Goal: Information Seeking & Learning: Find specific fact

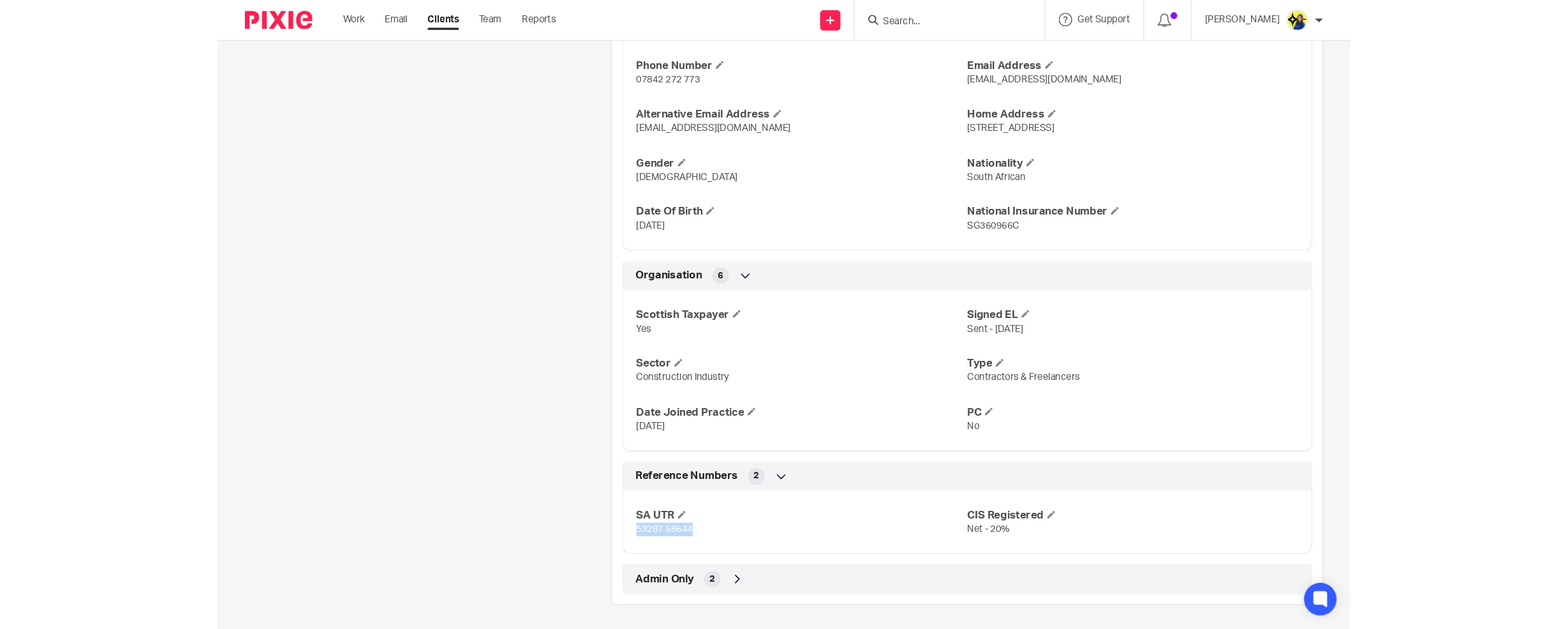
scroll to position [517, 0]
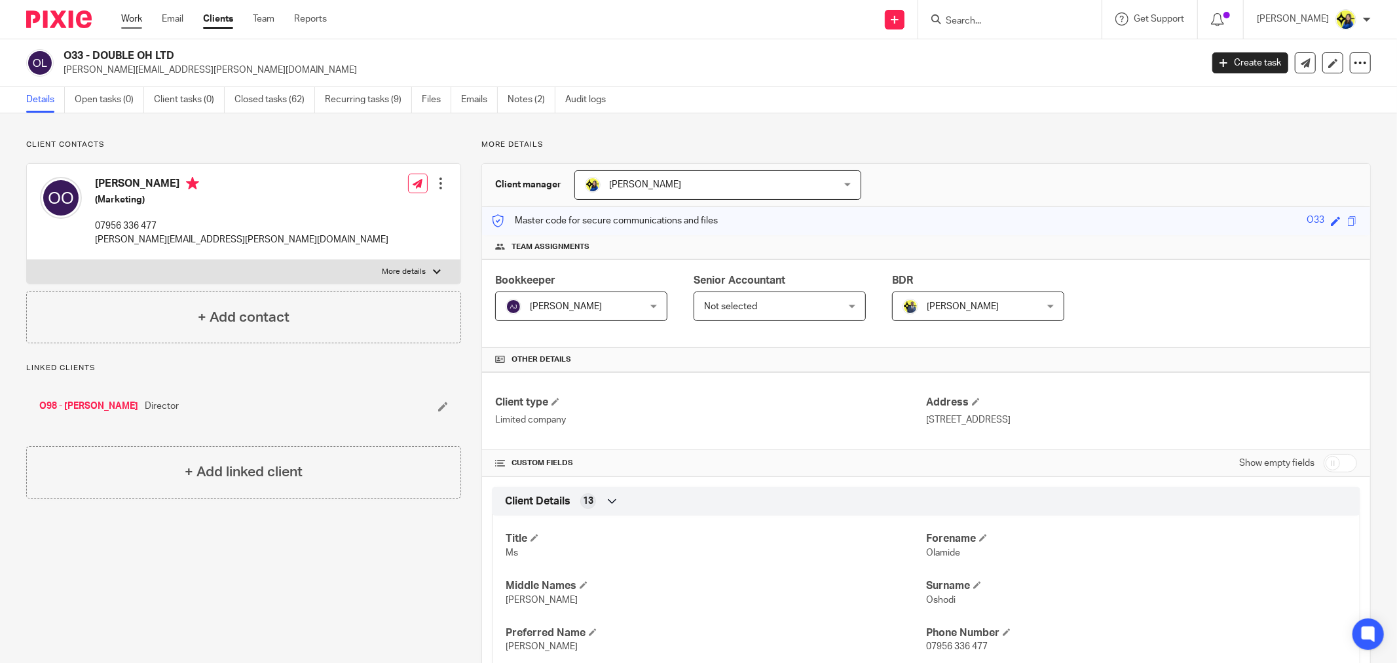
click at [135, 18] on link "Work" at bounding box center [131, 18] width 21 height 13
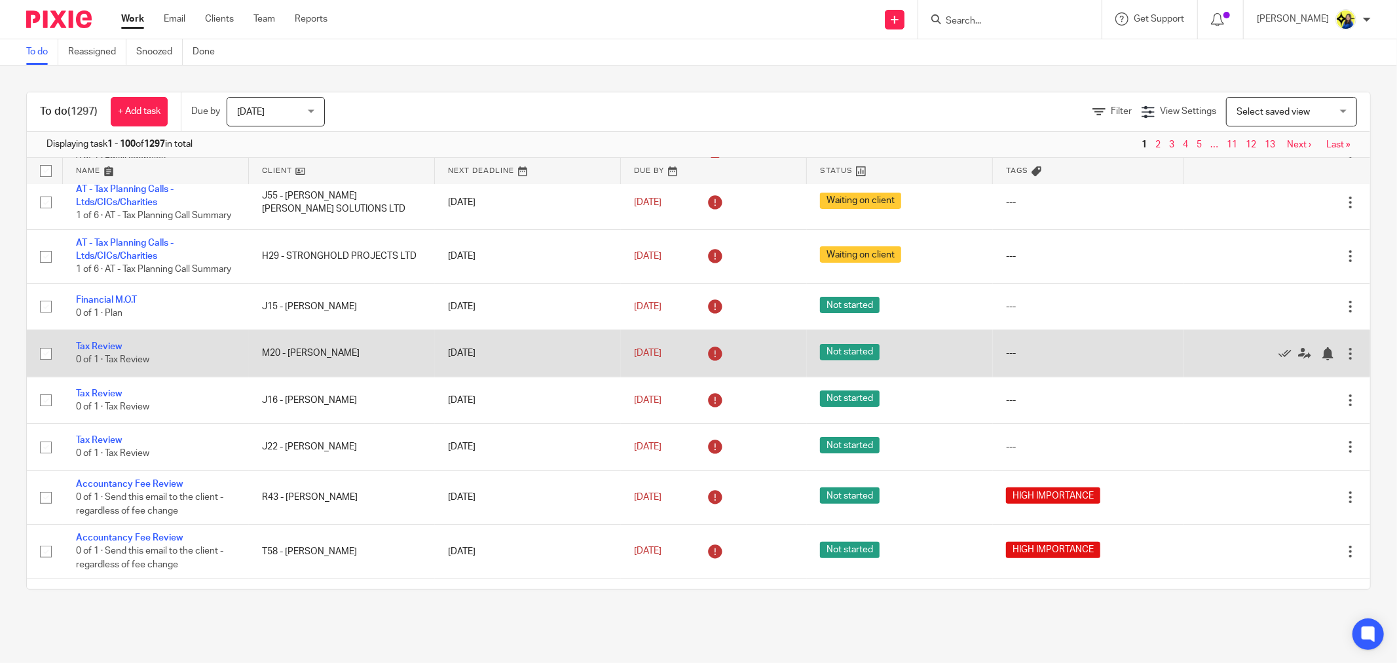
scroll to position [218, 0]
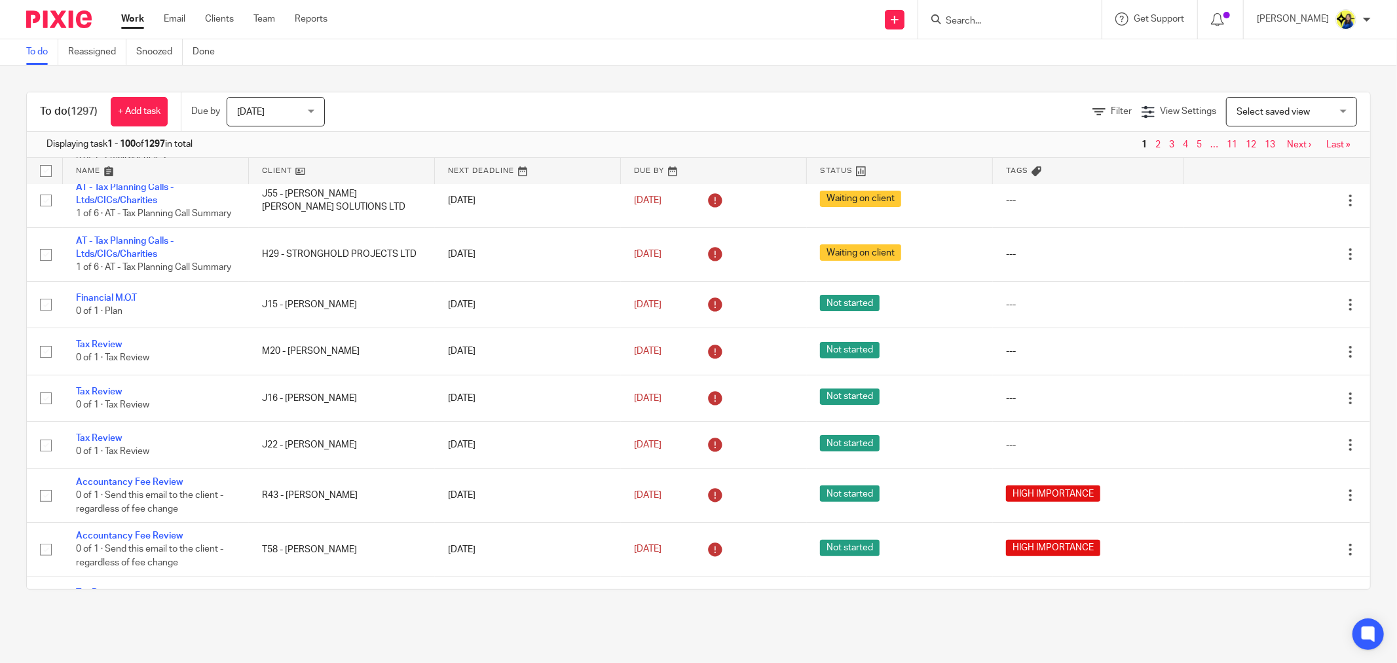
click at [1042, 20] on input "Search" at bounding box center [1003, 22] width 118 height 12
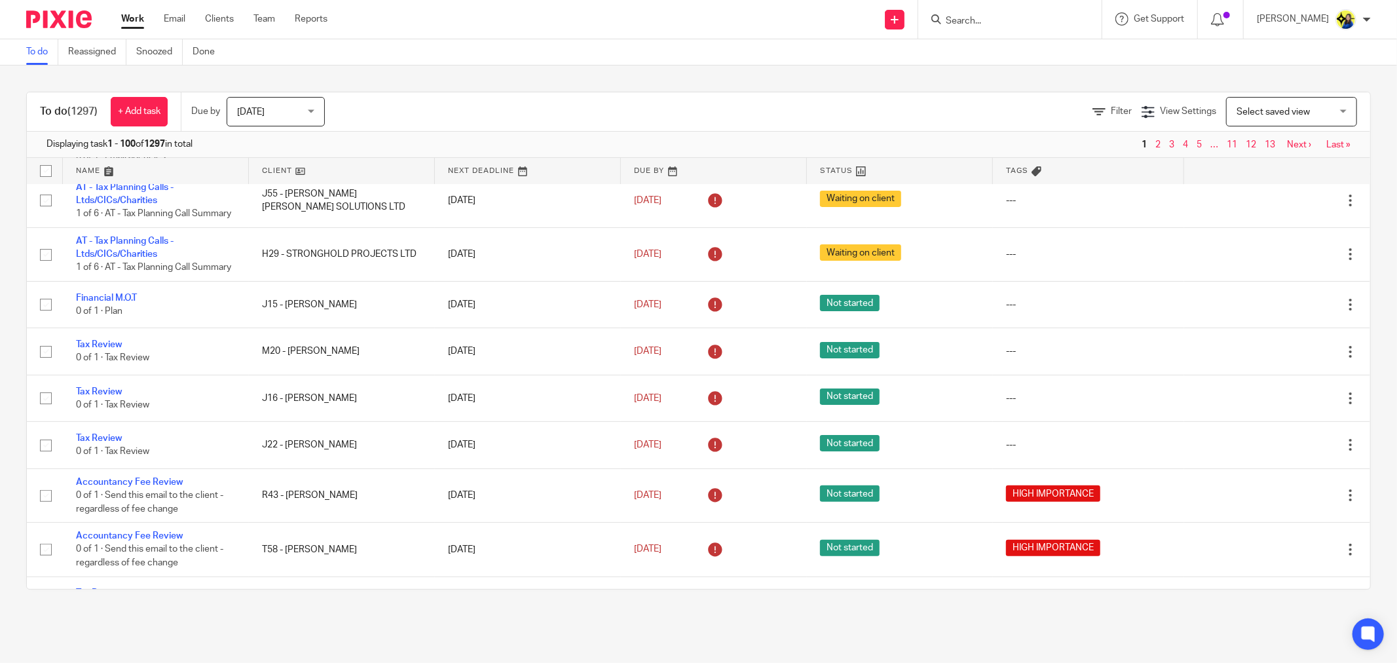
click at [1042, 20] on input "Search" at bounding box center [1003, 22] width 118 height 12
type input "a40"
click at [1074, 54] on link at bounding box center [1067, 56] width 251 height 30
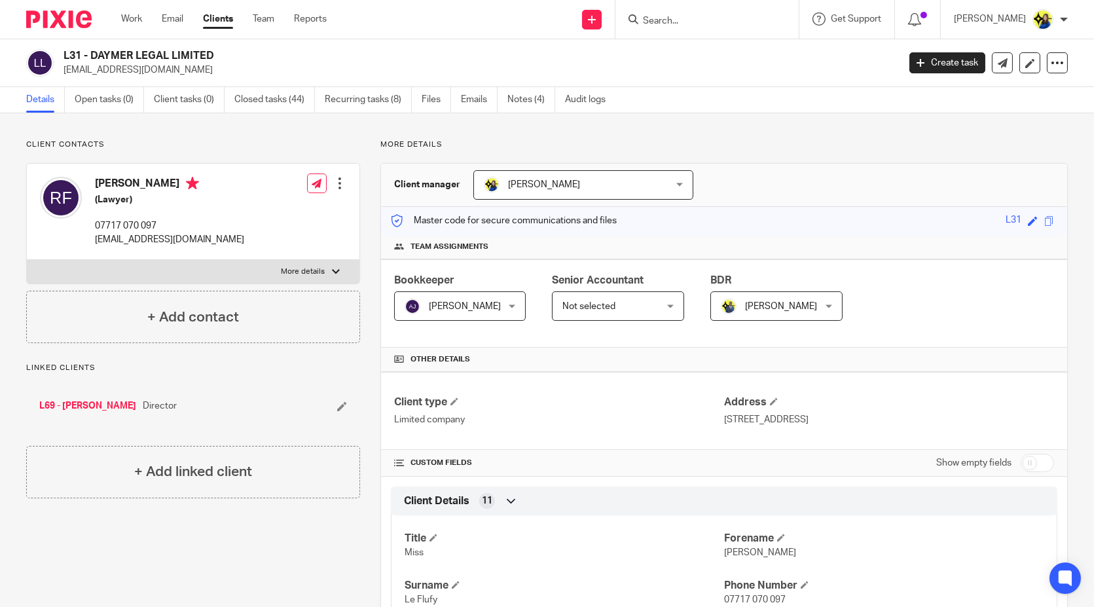
click at [203, 143] on p "Client contacts" at bounding box center [193, 144] width 334 height 10
click at [731, 23] on input "Search" at bounding box center [701, 22] width 118 height 12
click at [724, 14] on form at bounding box center [711, 19] width 139 height 16
click at [714, 16] on input "Search" at bounding box center [701, 22] width 118 height 12
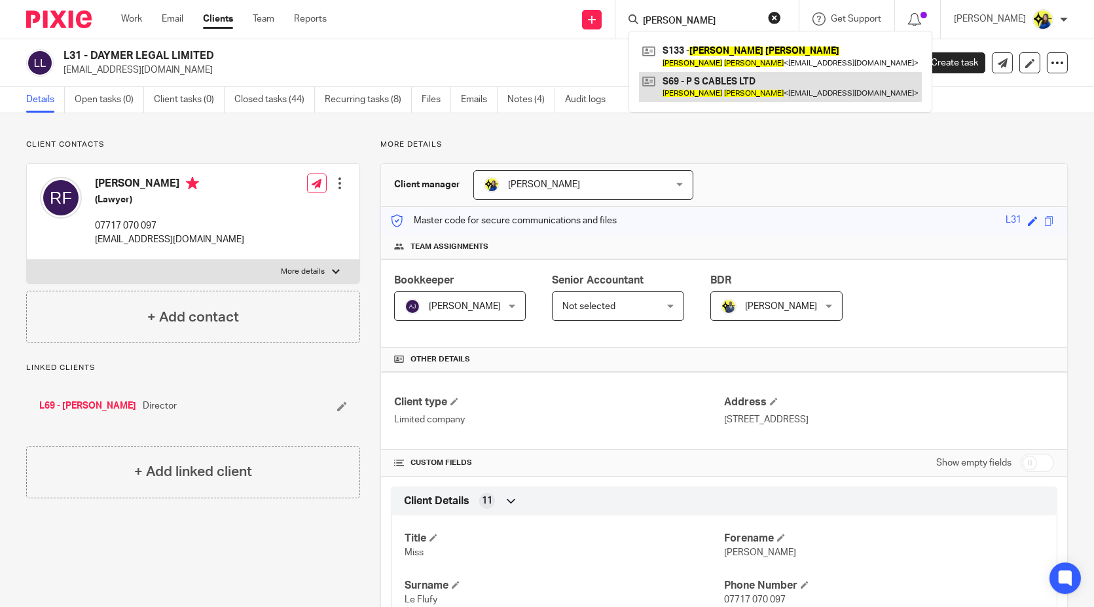
type input "paul sewell"
click at [729, 78] on link at bounding box center [780, 87] width 283 height 30
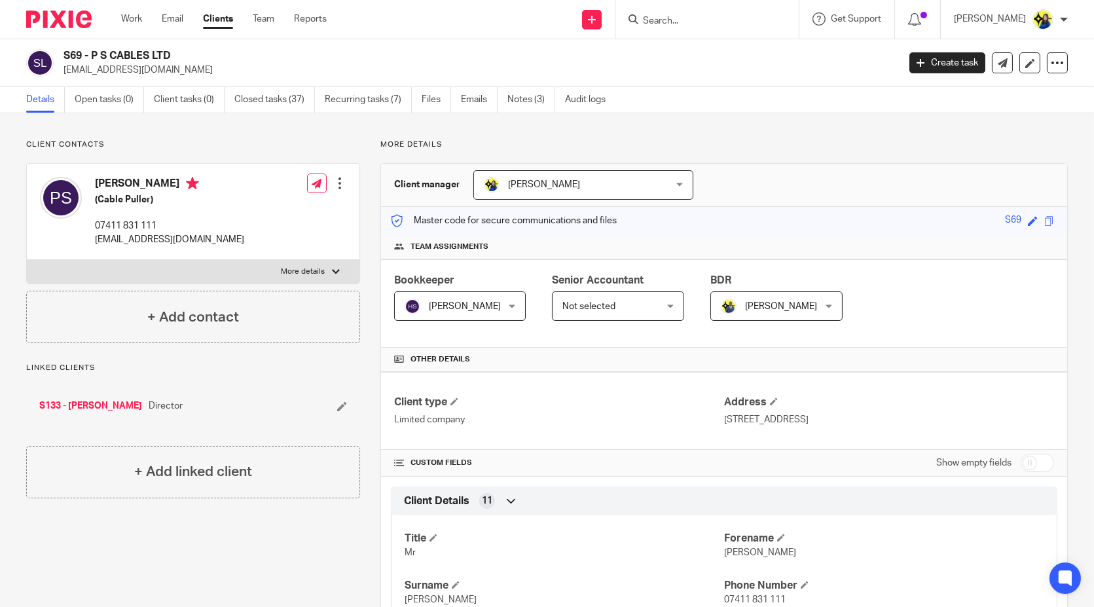
drag, startPoint x: 135, startPoint y: 136, endPoint x: 184, endPoint y: 126, distance: 50.0
click at [745, 18] on input "Search" at bounding box center [701, 22] width 118 height 12
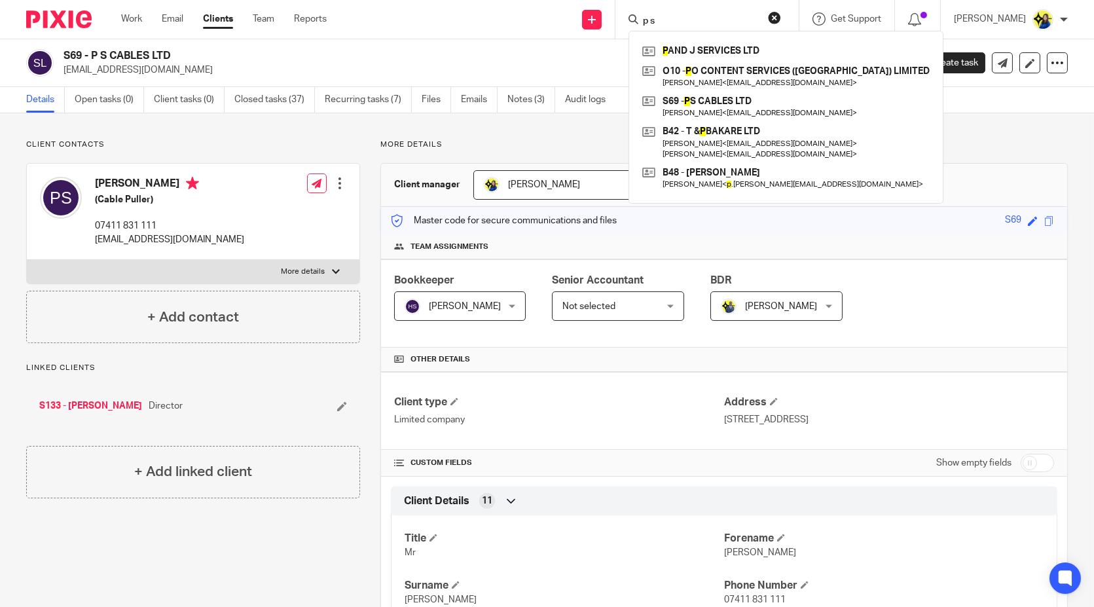
type input "p s"
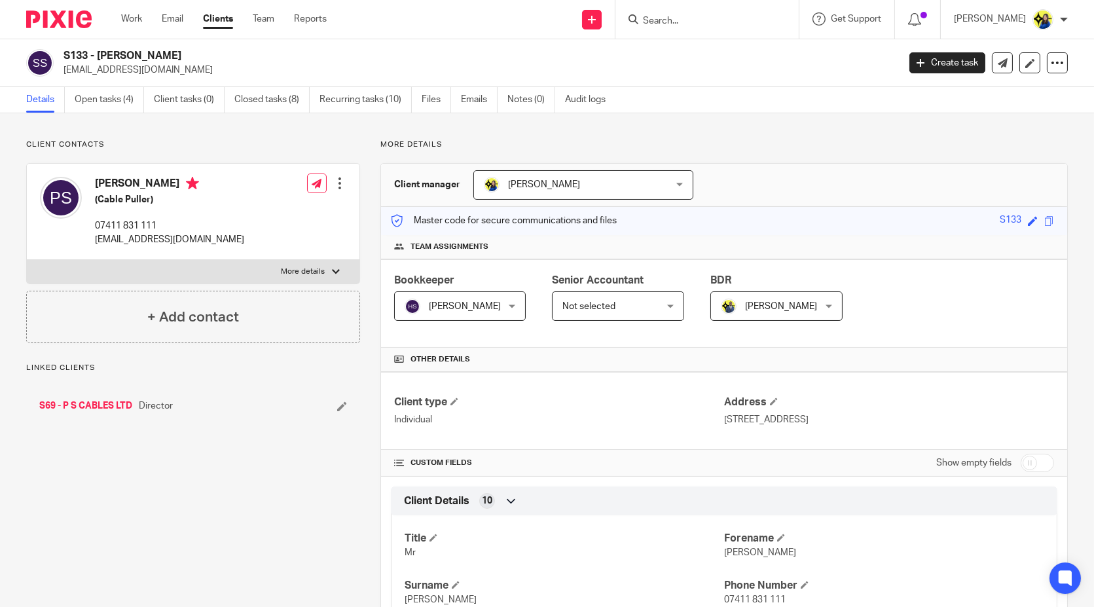
drag, startPoint x: 191, startPoint y: 73, endPoint x: 62, endPoint y: 76, distance: 129.0
click at [62, 76] on div "S133 - [PERSON_NAME] [EMAIL_ADDRESS][DOMAIN_NAME]" at bounding box center [458, 62] width 864 height 27
copy p "[EMAIL_ADDRESS][DOMAIN_NAME]"
drag, startPoint x: 224, startPoint y: 242, endPoint x: 92, endPoint y: 245, distance: 131.6
click at [92, 245] on div "[PERSON_NAME] (Cable Puller) 07411 831 111 [EMAIL_ADDRESS][DOMAIN_NAME] Edit co…" at bounding box center [193, 212] width 333 height 96
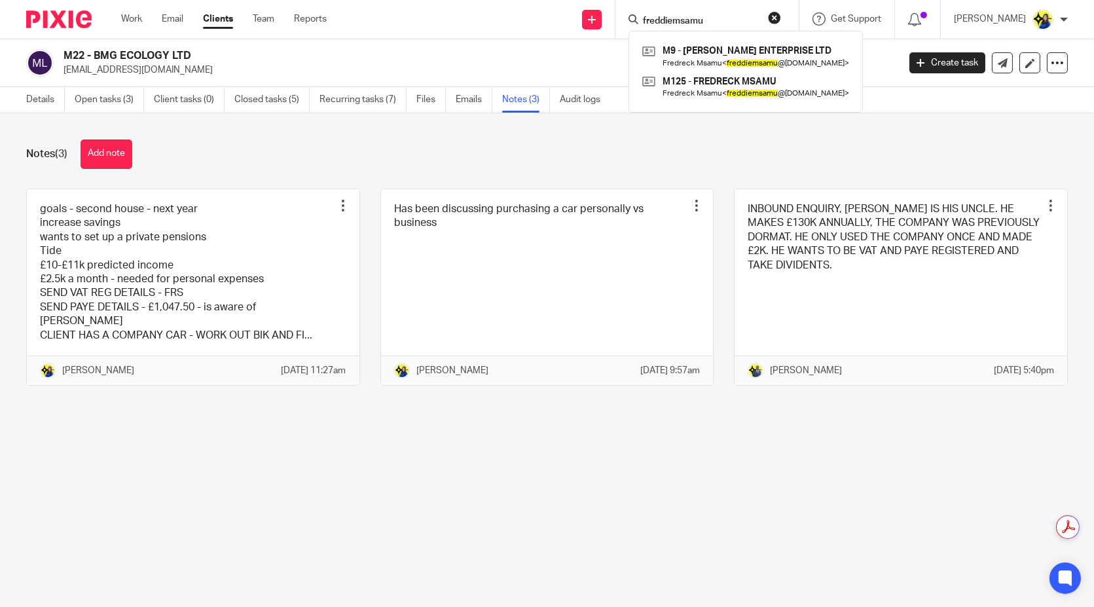
drag, startPoint x: 758, startPoint y: 18, endPoint x: 466, endPoint y: 20, distance: 291.4
click at [466, 20] on div "Send new email Create task Add client Request signature freddiemsamu M9 - [PERS…" at bounding box center [720, 19] width 748 height 39
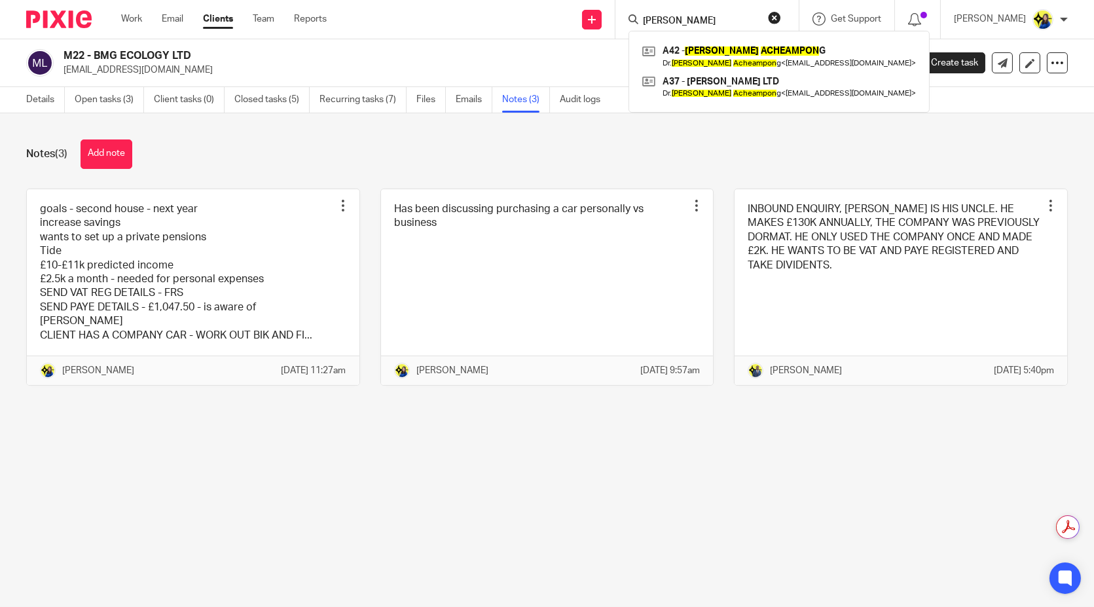
type input "[PERSON_NAME]"
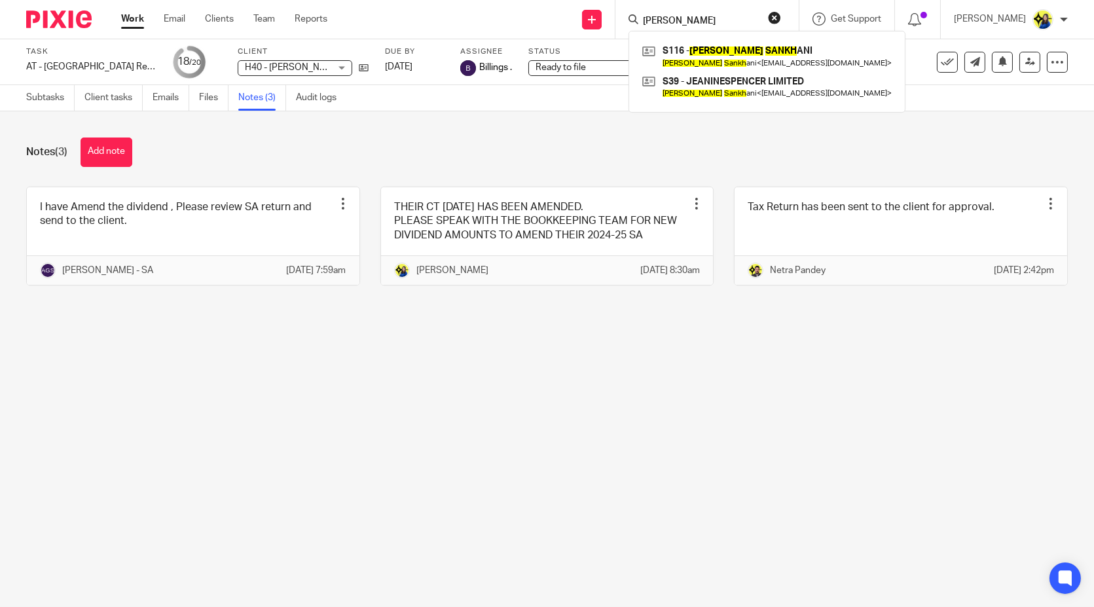
drag, startPoint x: 761, startPoint y: 20, endPoint x: 577, endPoint y: 8, distance: 185.1
click at [581, 10] on div "Send new email Create task Add client Request signature [PERSON_NAME] S116 - [P…" at bounding box center [720, 19] width 747 height 39
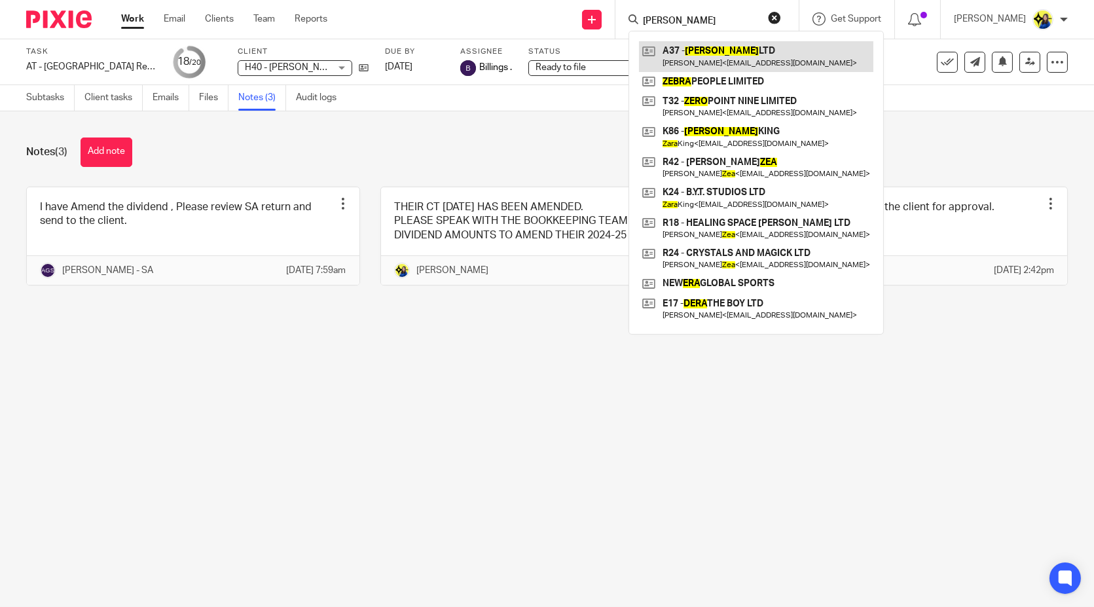
type input "[PERSON_NAME]"
click at [706, 62] on link at bounding box center [756, 56] width 234 height 30
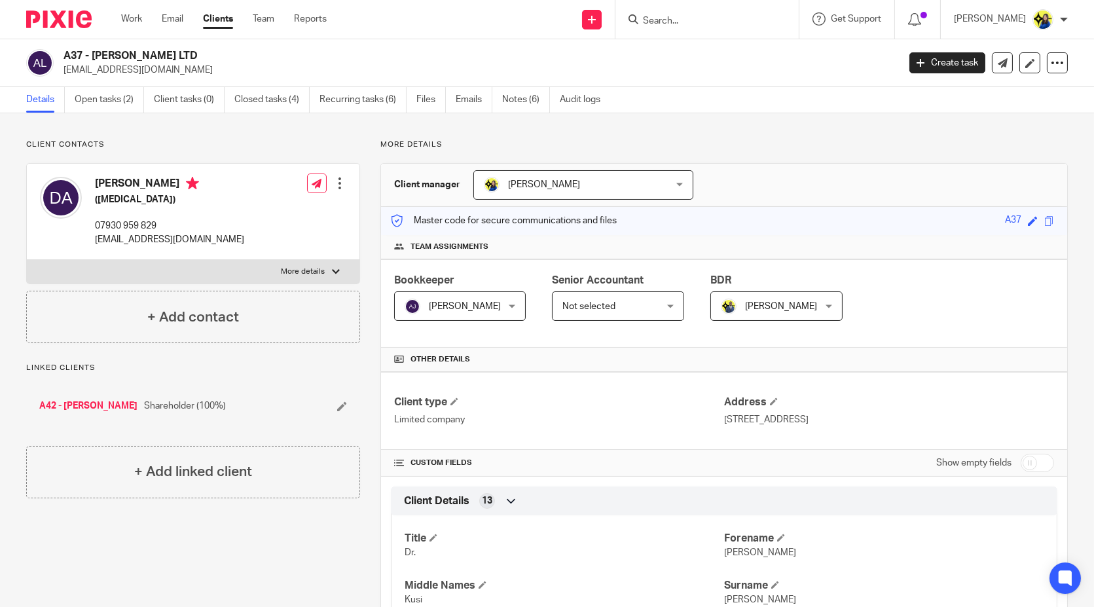
click at [733, 25] on input "Search" at bounding box center [701, 22] width 118 height 12
type input "c"
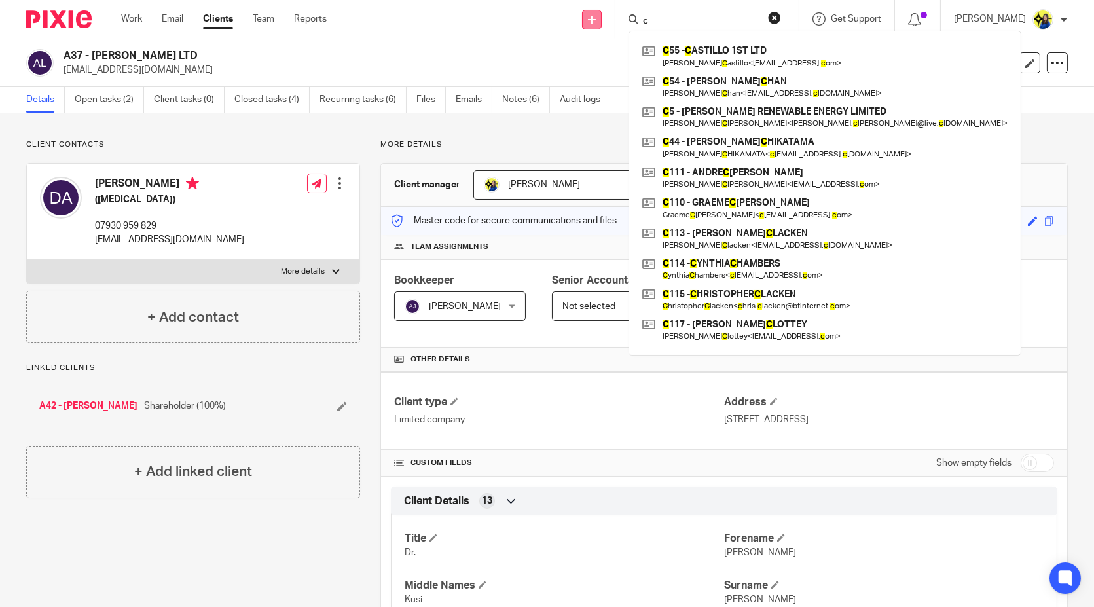
drag, startPoint x: 733, startPoint y: 25, endPoint x: 626, endPoint y: 25, distance: 107.4
click at [626, 25] on div "Send new email Create task Add client Request signature c C 55 - C ASTILLO 1ST …" at bounding box center [720, 19] width 748 height 39
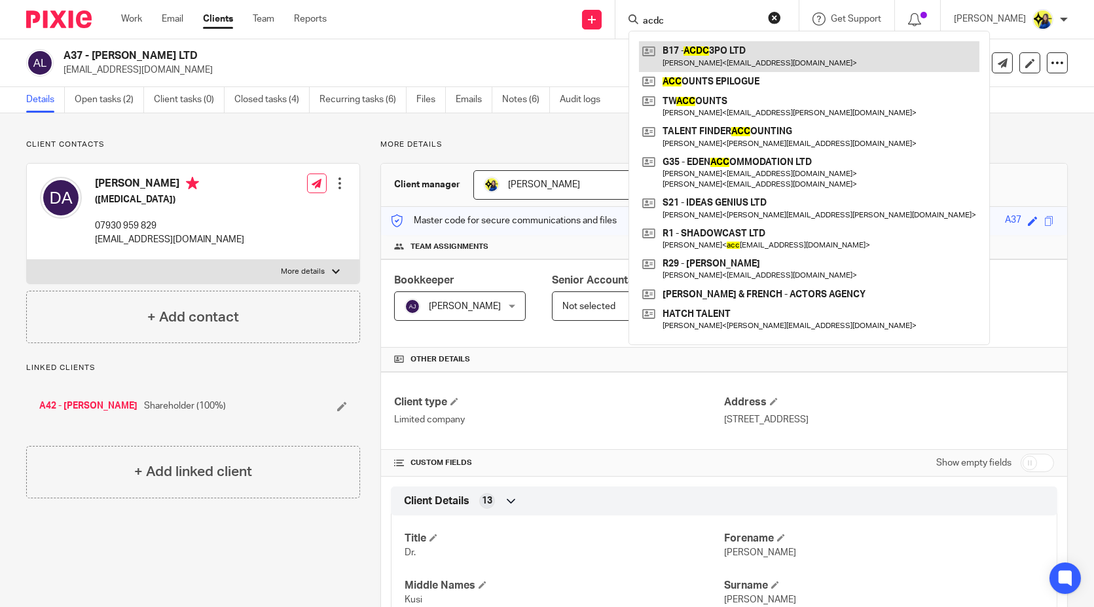
type input "acdc"
click at [744, 48] on link at bounding box center [809, 56] width 340 height 30
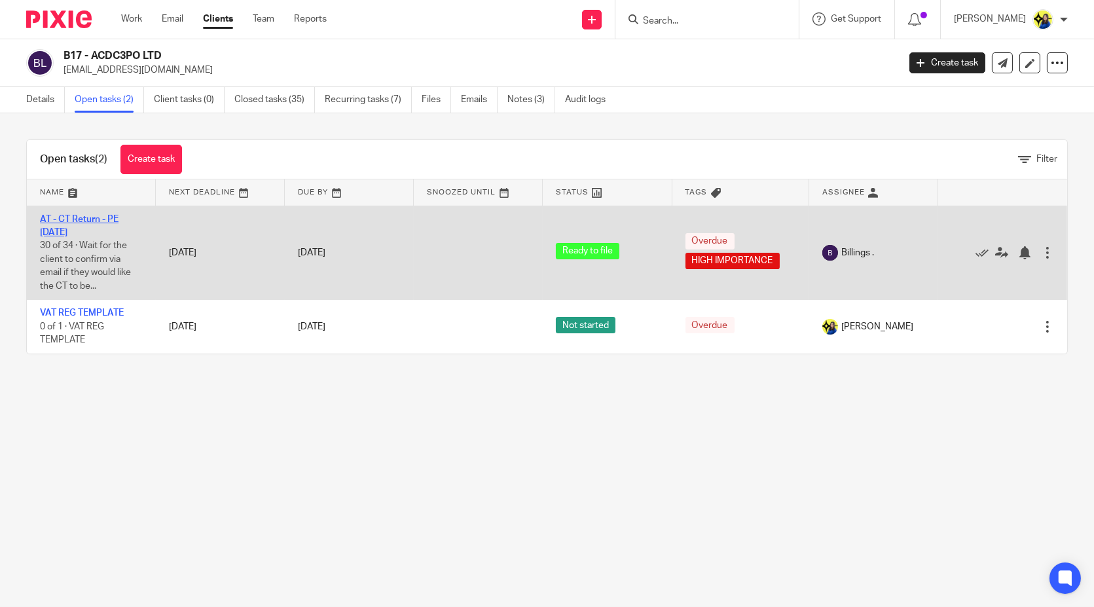
click at [82, 216] on link "AT - CT Return - PE [DATE]" at bounding box center [79, 226] width 79 height 22
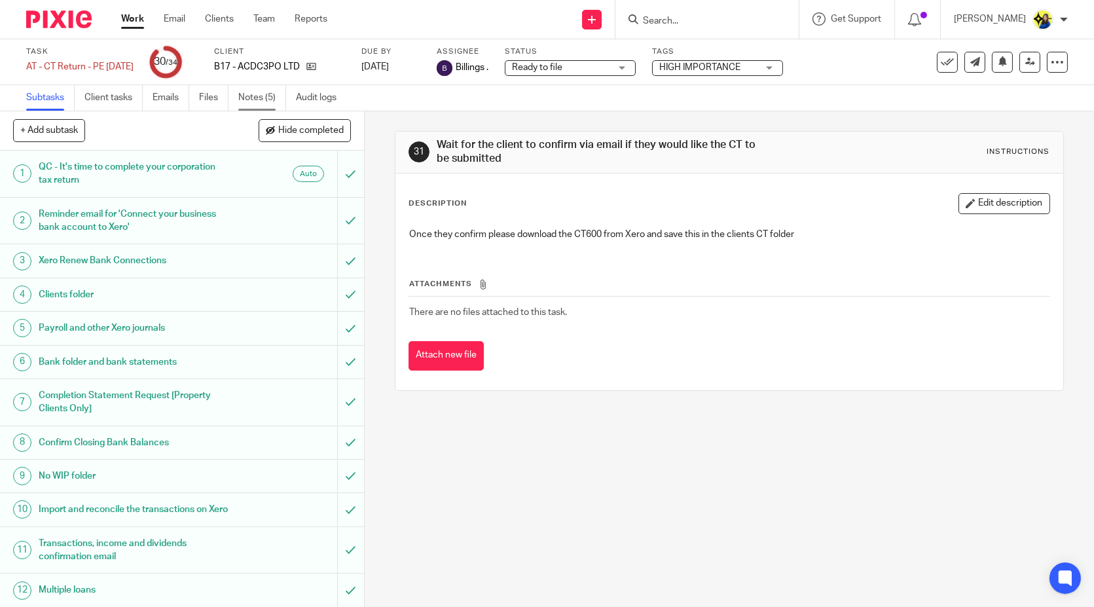
click at [259, 94] on link "Notes (5)" at bounding box center [262, 98] width 48 height 26
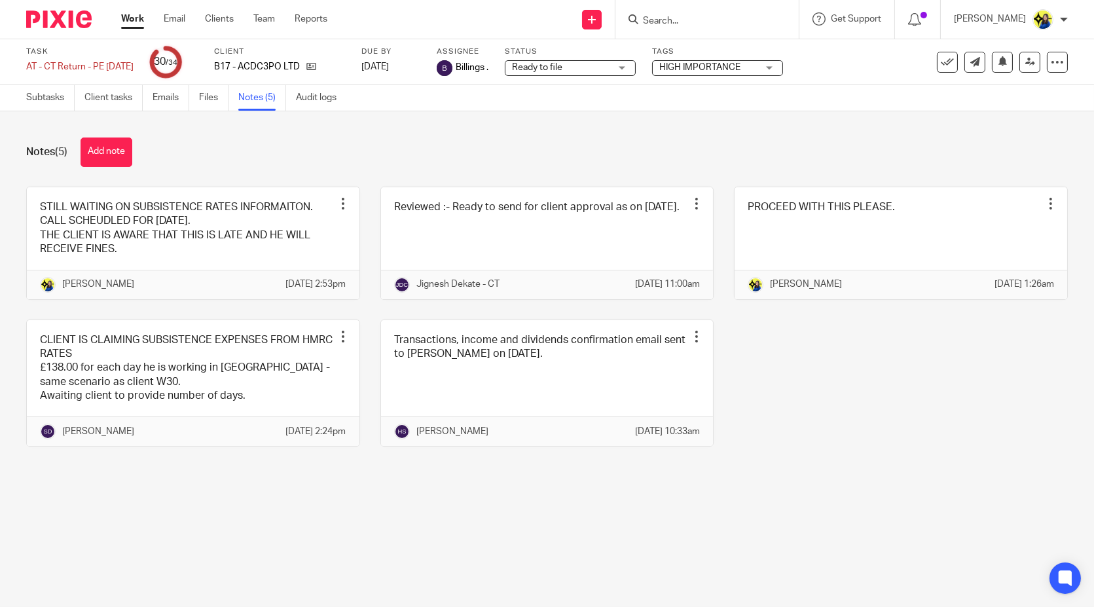
click at [726, 20] on input "Search" at bounding box center [701, 22] width 118 height 12
click at [731, 20] on input "Search" at bounding box center [701, 22] width 118 height 12
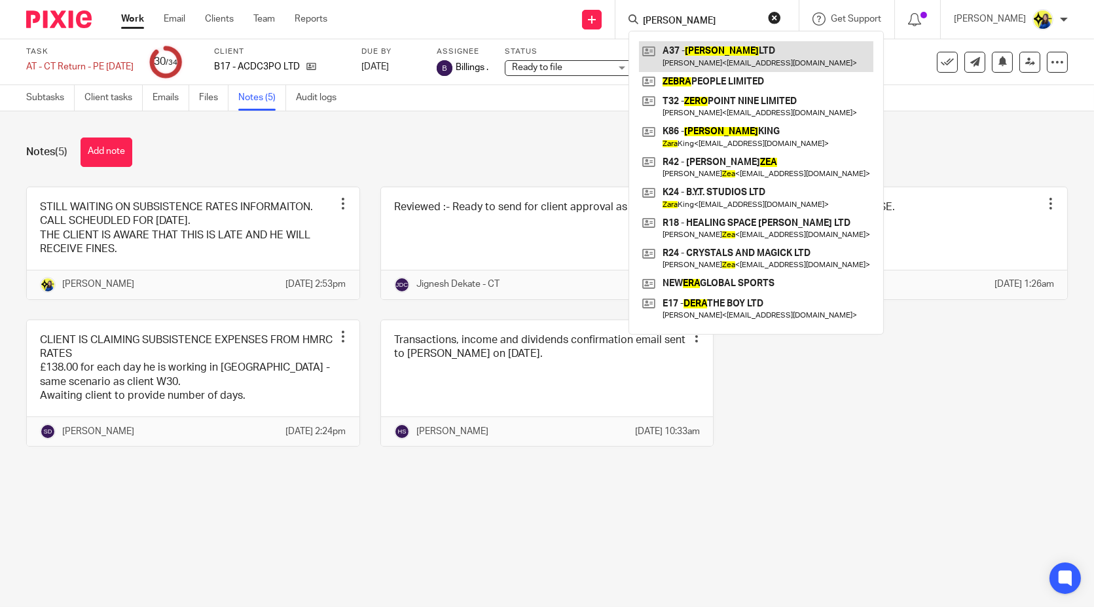
type input "[PERSON_NAME]"
click at [752, 57] on link at bounding box center [756, 56] width 234 height 30
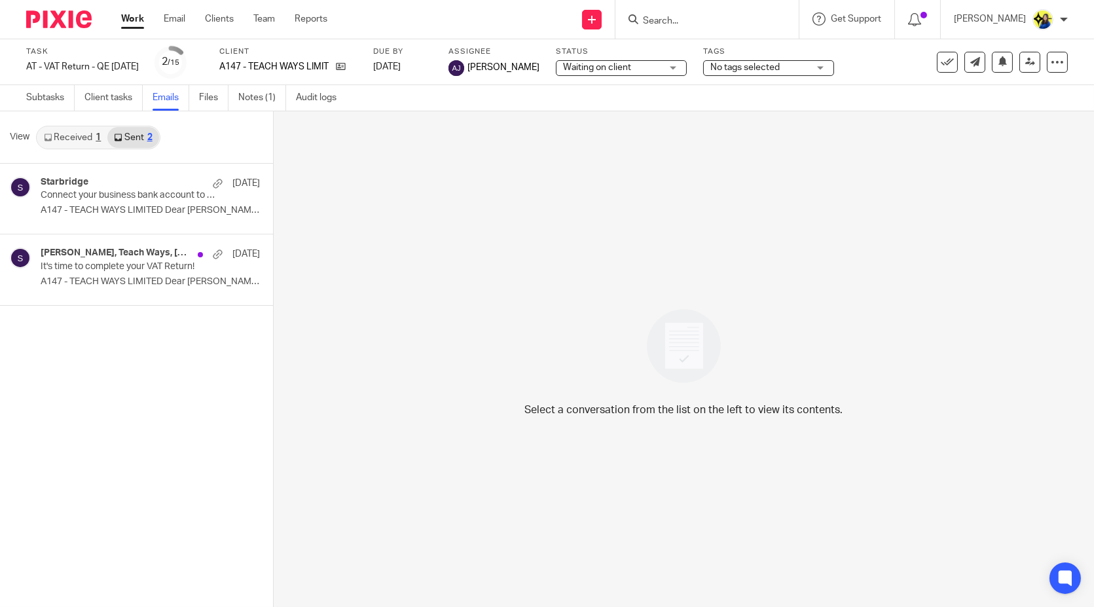
click at [756, 23] on input "Search" at bounding box center [701, 22] width 118 height 12
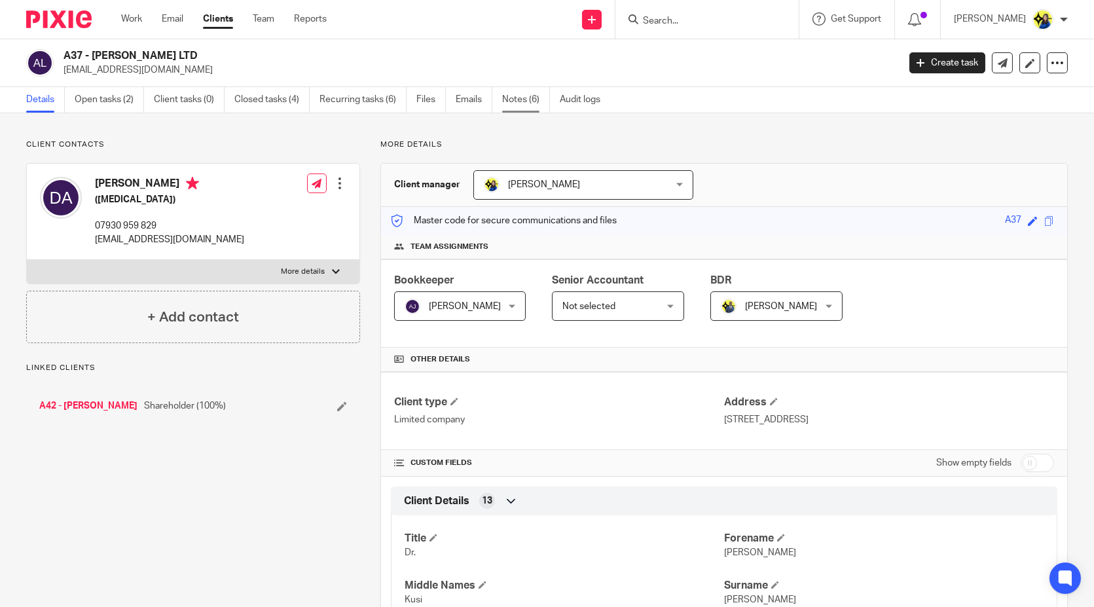
click at [529, 98] on link "Notes (6)" at bounding box center [526, 100] width 48 height 26
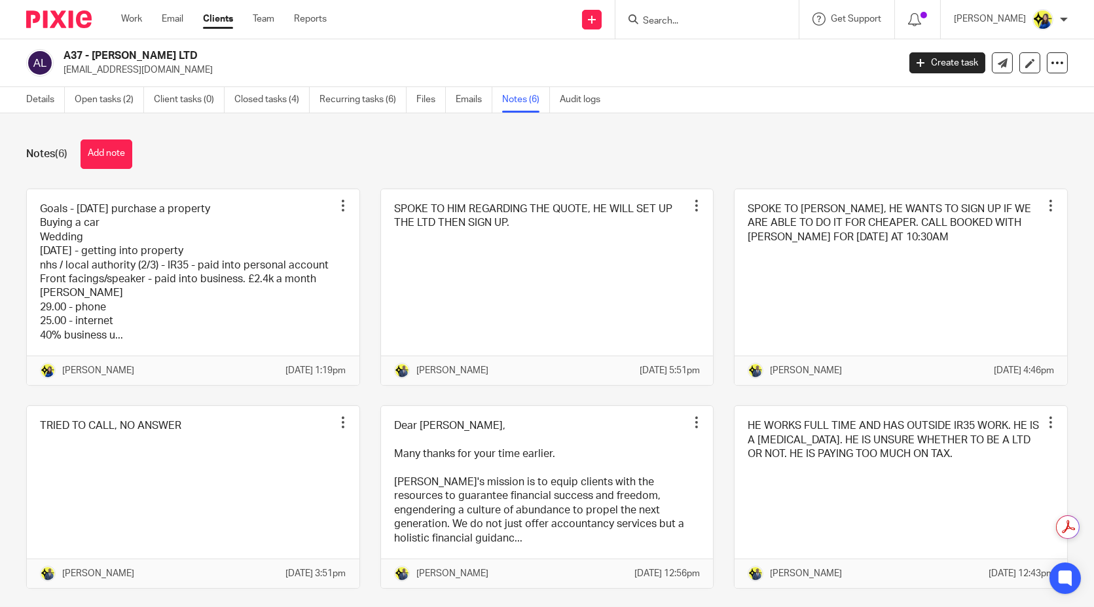
click at [241, 171] on div "Notes (6) Add note Goals - [DATE] purchase a property Buying a car Wedding [DAT…" at bounding box center [547, 360] width 1094 height 494
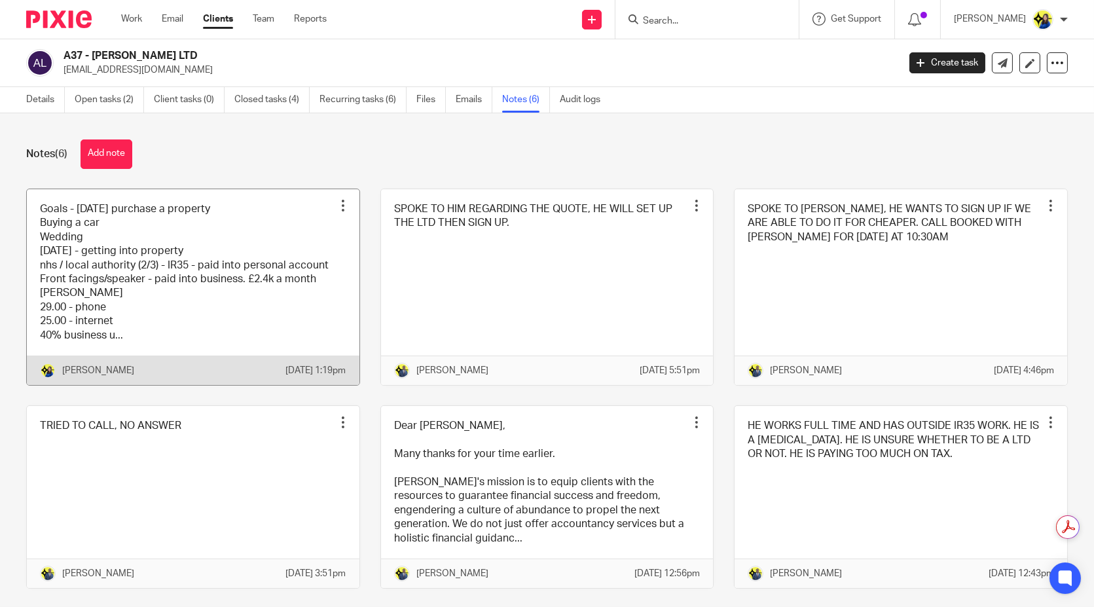
click at [237, 225] on link at bounding box center [193, 287] width 333 height 196
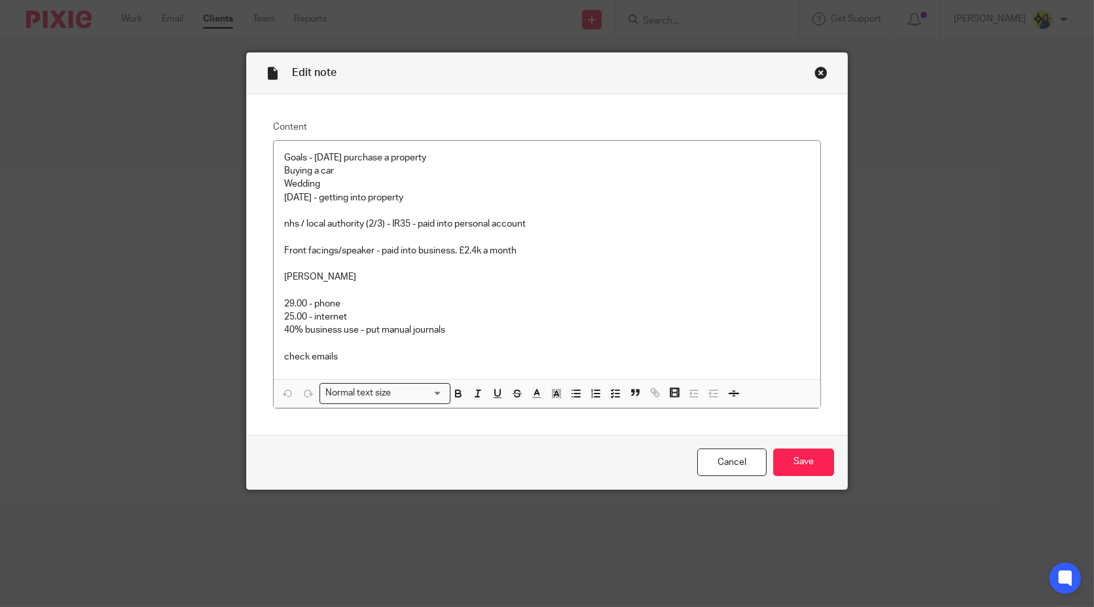
click at [129, 299] on div "Edit note Content Goals - [DATE] purchase a property Buying a car Wedding [DATE…" at bounding box center [547, 303] width 1094 height 607
click at [815, 73] on div "Close this dialog window" at bounding box center [821, 72] width 13 height 13
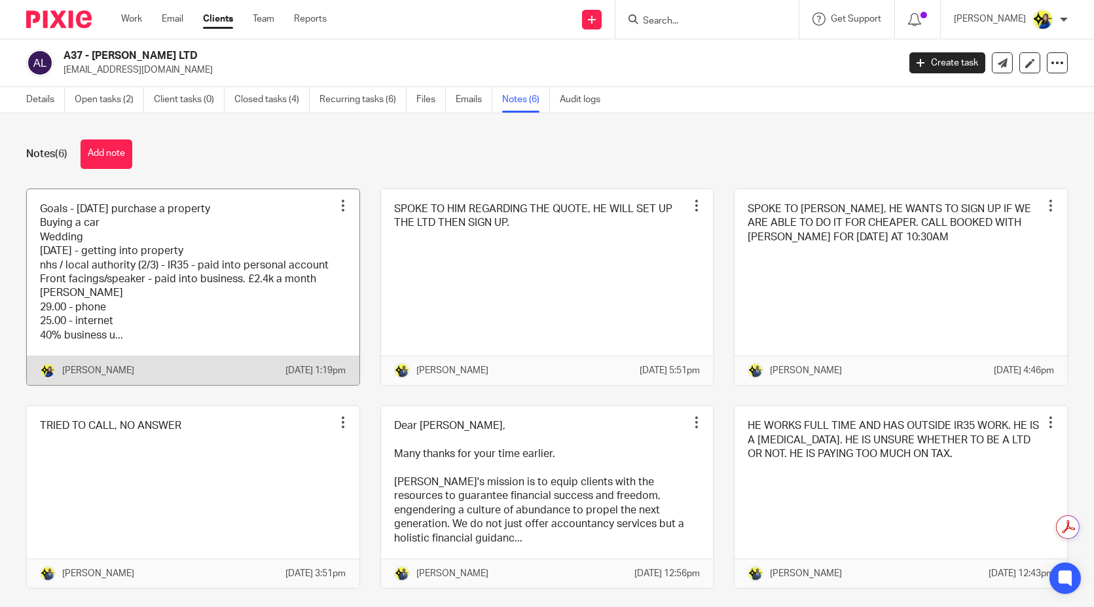
click at [234, 261] on link at bounding box center [193, 287] width 333 height 196
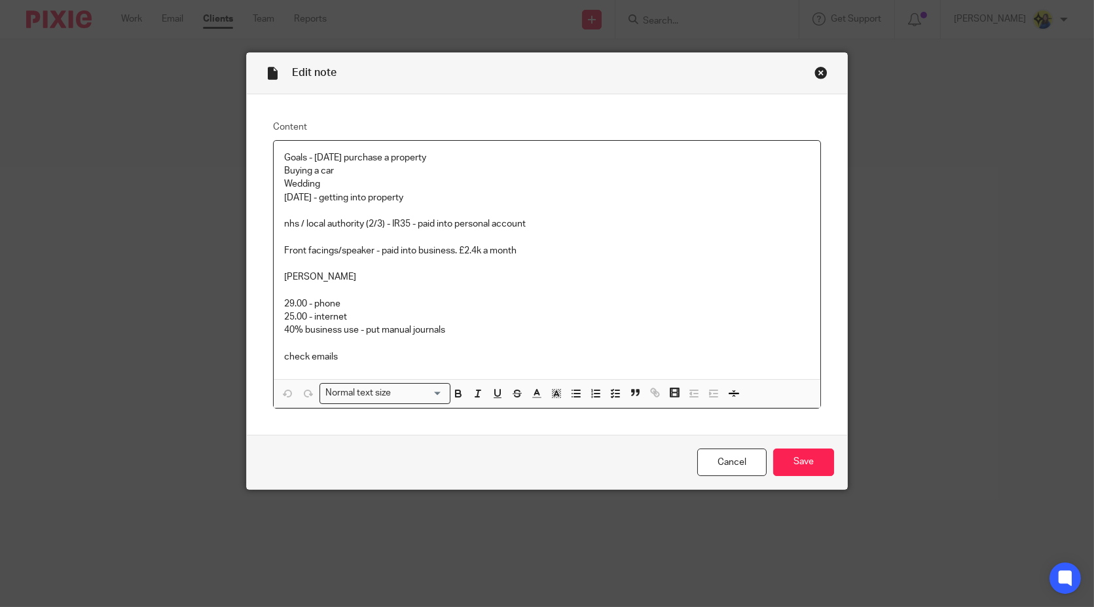
click at [494, 274] on p "[PERSON_NAME]" at bounding box center [547, 276] width 526 height 13
click at [651, 276] on p "Starling" at bounding box center [547, 276] width 526 height 13
click at [639, 321] on p "25.00 - internet" at bounding box center [547, 316] width 526 height 13
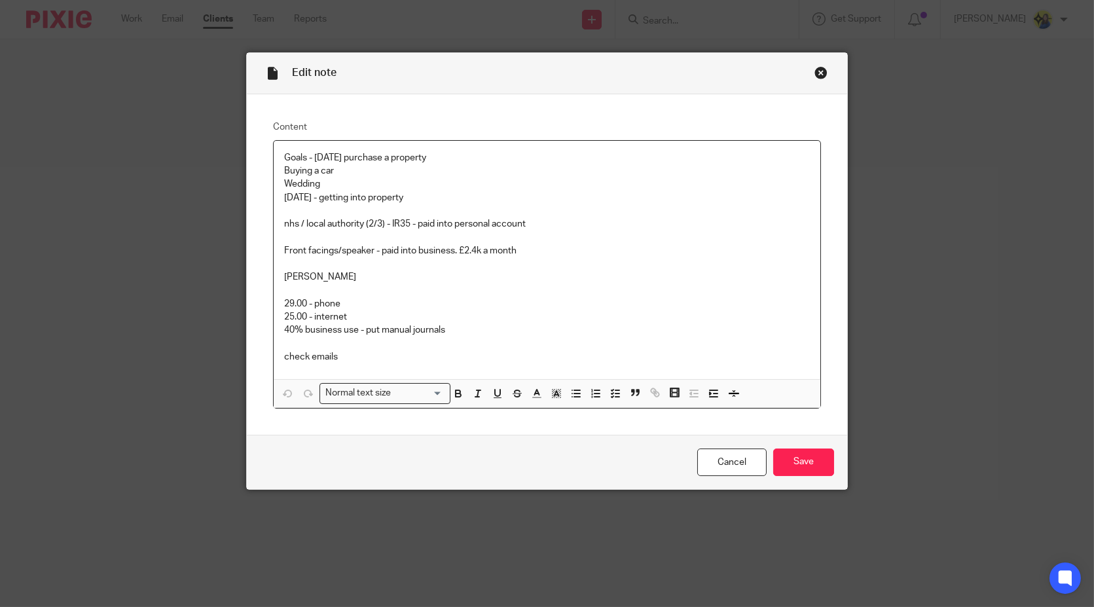
click at [817, 69] on div "Close this dialog window" at bounding box center [821, 72] width 13 height 13
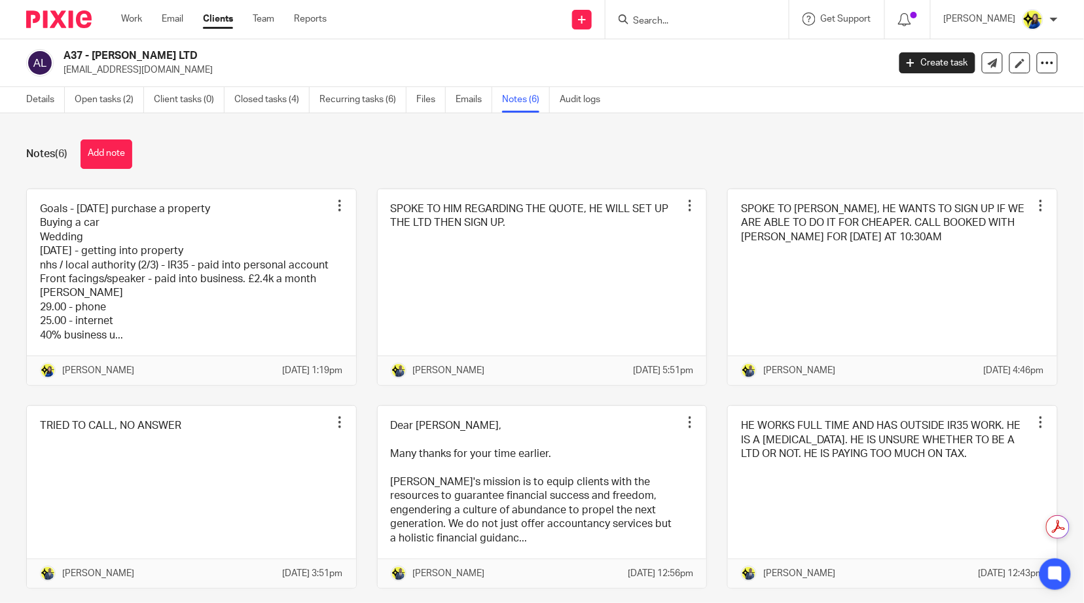
click at [194, 147] on div "Notes (6) Add note" at bounding box center [542, 153] width 1032 height 29
drag, startPoint x: 188, startPoint y: 69, endPoint x: 62, endPoint y: 75, distance: 125.8
click at [62, 75] on div "A37 - [PERSON_NAME] LTD [EMAIL_ADDRESS][DOMAIN_NAME]" at bounding box center [453, 62] width 854 height 27
copy p "[EMAIL_ADDRESS][DOMAIN_NAME]"
click at [47, 98] on link "Details" at bounding box center [45, 100] width 39 height 26
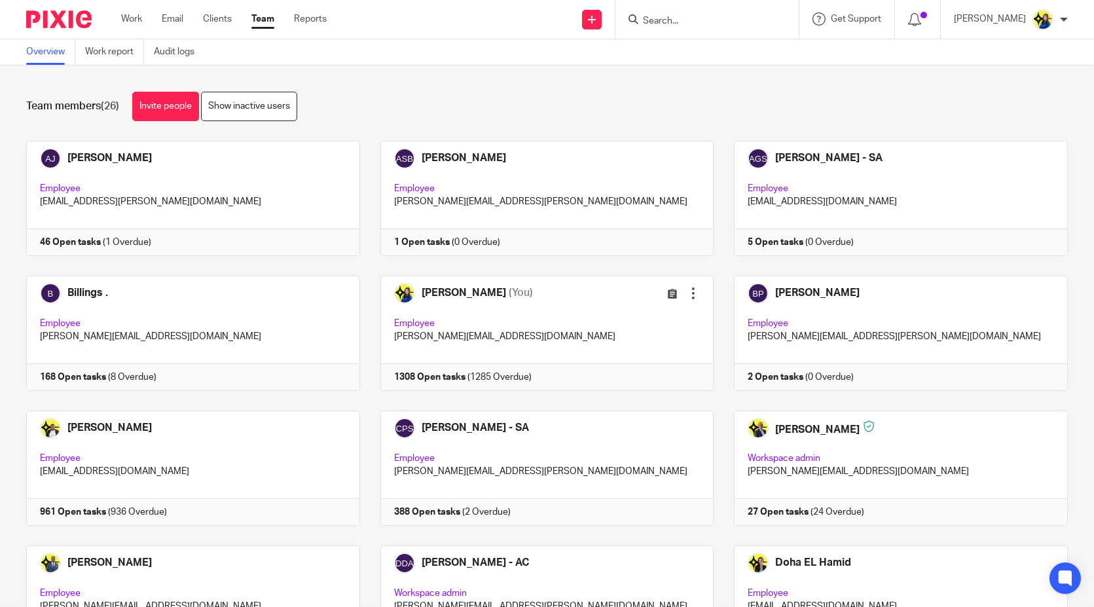
click at [691, 122] on div "Team members (26) Invite people Show inactive users Invite team members Add inv…" at bounding box center [547, 335] width 1094 height 541
click at [225, 21] on link "Clients" at bounding box center [217, 18] width 29 height 13
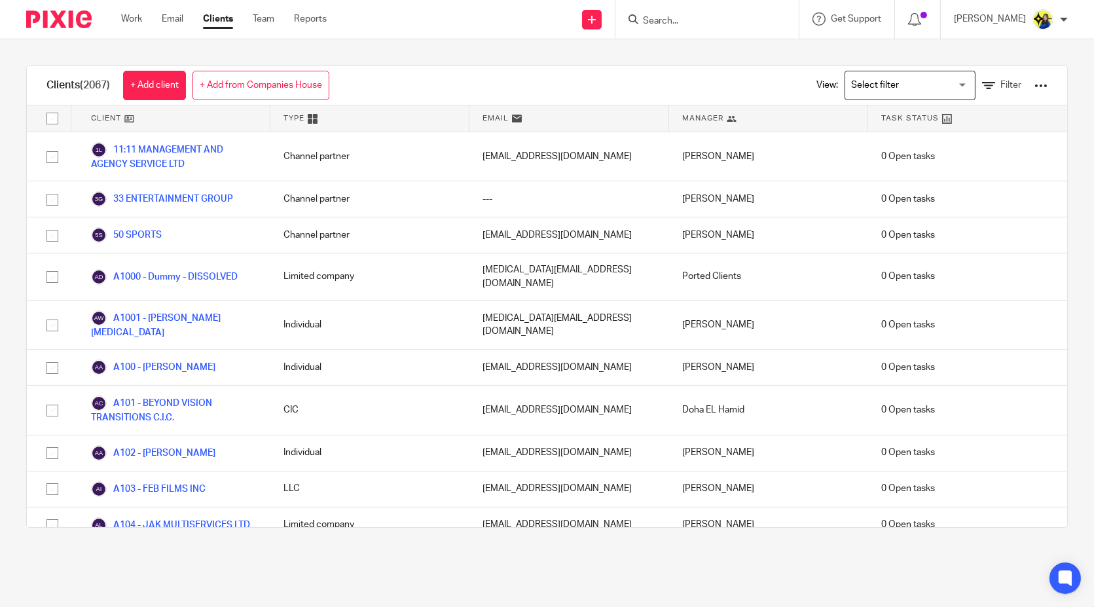
click at [743, 24] on input "Search" at bounding box center [701, 22] width 118 height 12
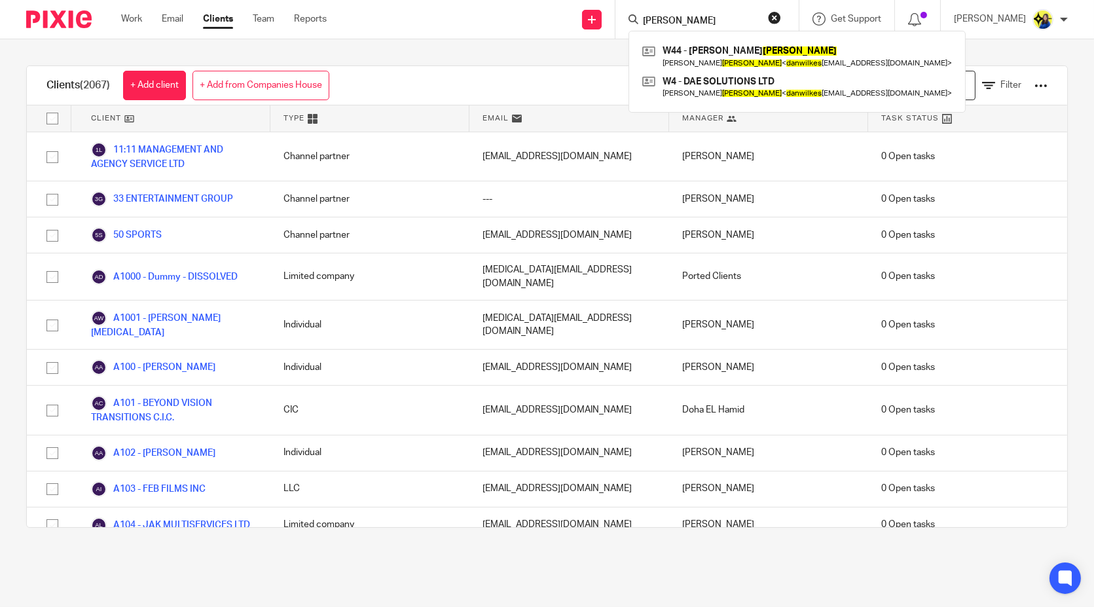
type input "dan wilkes"
click at [585, 55] on div "Clients (2067) + Add client + Add from Companies House View: Loading... Filter …" at bounding box center [547, 296] width 1094 height 515
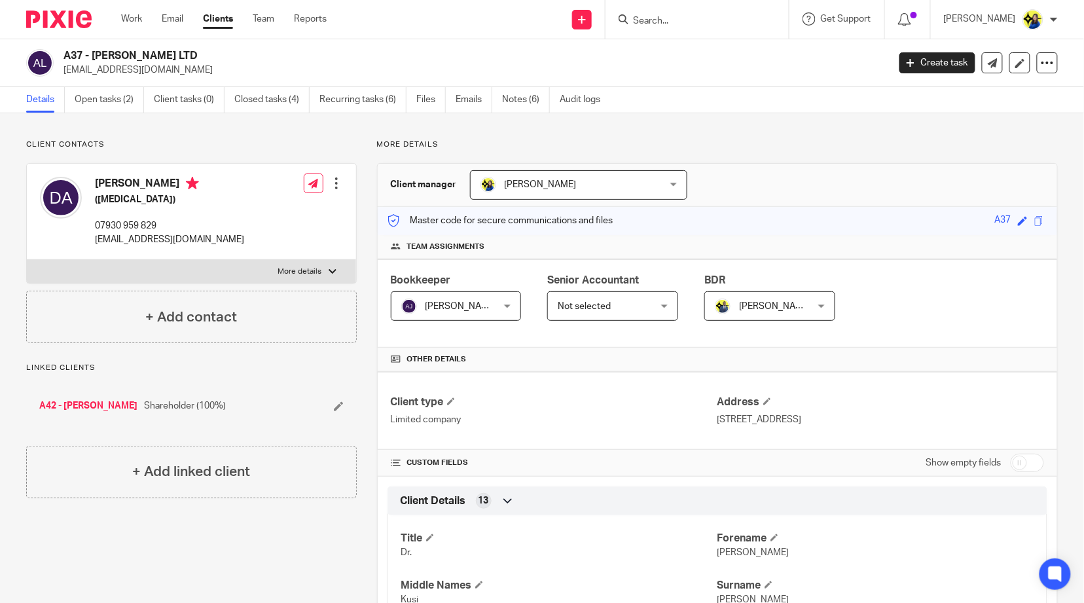
drag, startPoint x: 210, startPoint y: 180, endPoint x: 145, endPoint y: 179, distance: 64.8
click at [145, 179] on h4 "Dr. Daniel Acheampong" at bounding box center [169, 185] width 149 height 16
copy h4 "Acheampong"
drag, startPoint x: 175, startPoint y: 236, endPoint x: 90, endPoint y: 239, distance: 85.2
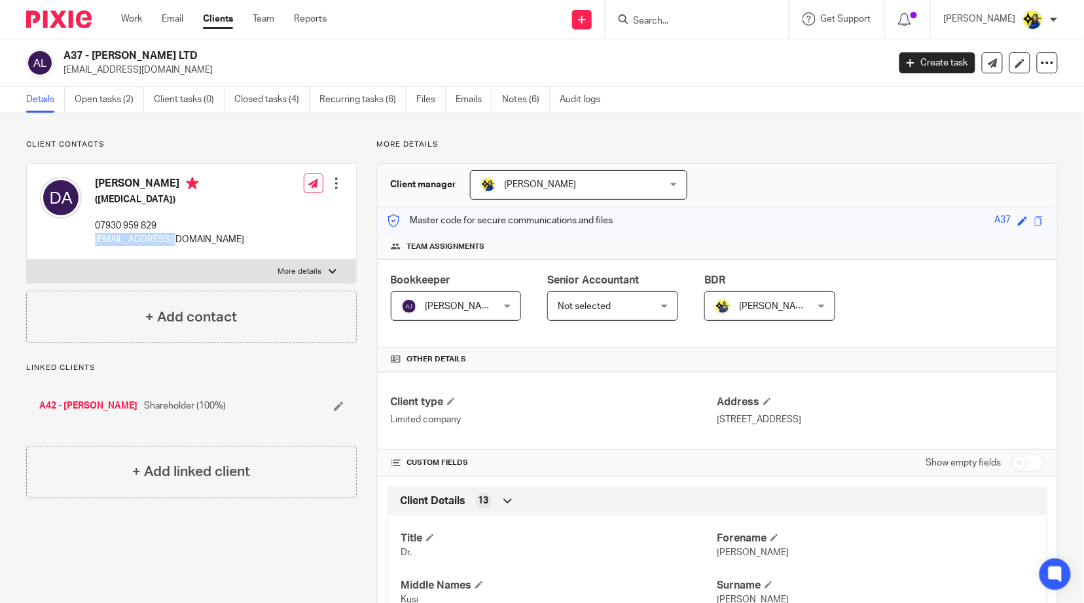
click at [90, 239] on div "Dr. Daniel Acheampong (Psychologist) 07930 959 829 hello@zerauk.com" at bounding box center [142, 211] width 204 height 82
copy p "hello@zerauk.com"
drag, startPoint x: 211, startPoint y: 181, endPoint x: 145, endPoint y: 181, distance: 66.1
click at [145, 181] on h4 "Dr. Daniel Acheampong" at bounding box center [169, 185] width 149 height 16
copy h4 "Acheampong"
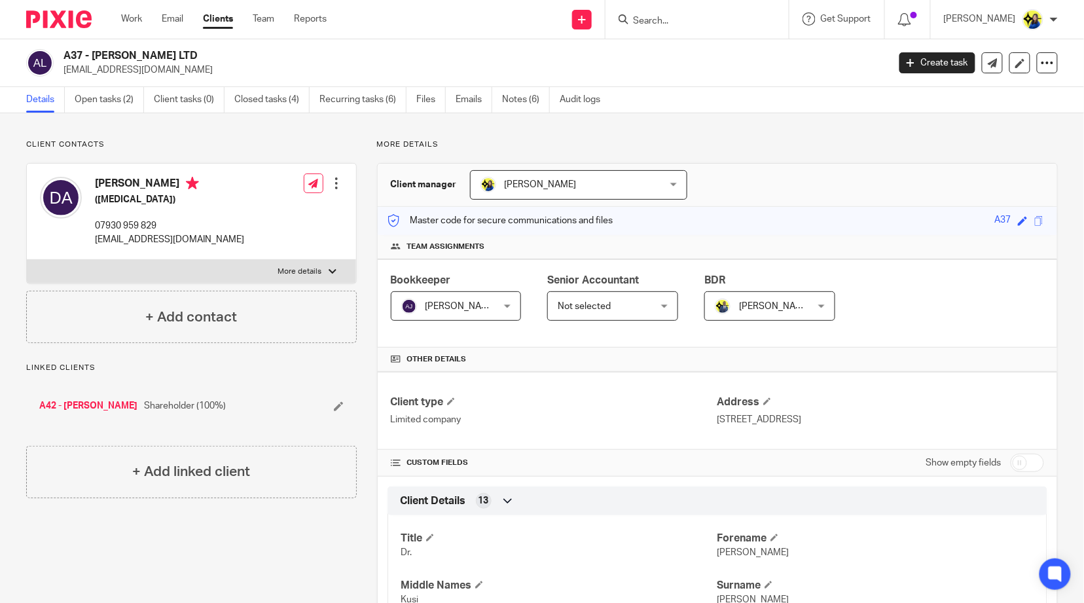
drag, startPoint x: 60, startPoint y: 54, endPoint x: 140, endPoint y: 56, distance: 80.6
click at [140, 56] on div "A37 - ZERA LTD dacheampong7@gmail.com" at bounding box center [453, 62] width 854 height 27
copy h2 "A37 - [PERSON_NAME] LTD"
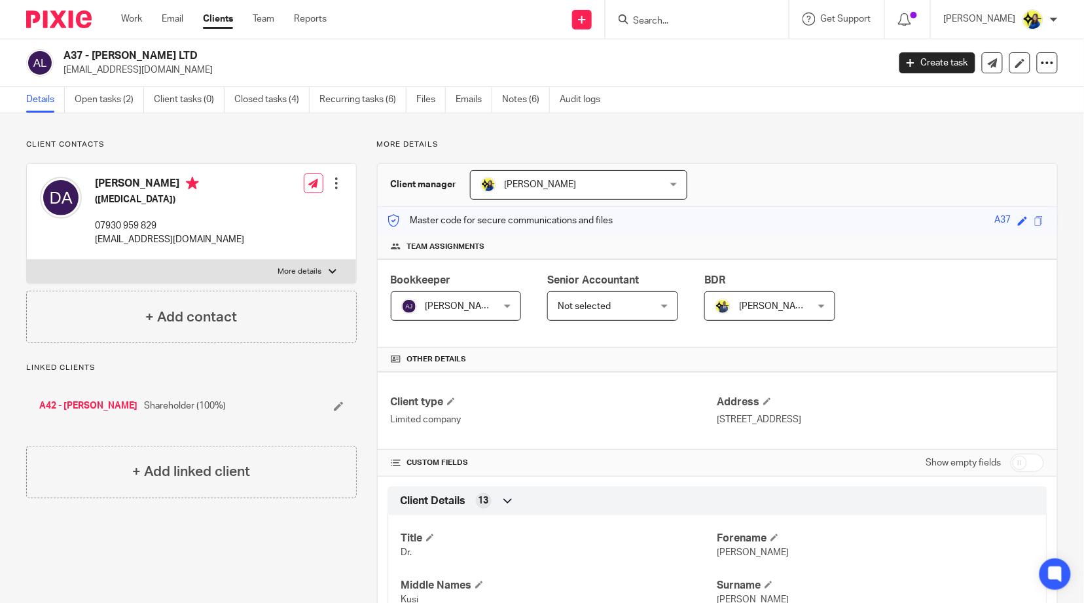
click at [298, 151] on div "Client contacts Dr. Daniel Acheampong (Psychologist) 07930 959 829 hello@zerauk…" at bounding box center [191, 241] width 331 height 204
click at [507, 99] on link "Notes (6)" at bounding box center [526, 100] width 48 height 26
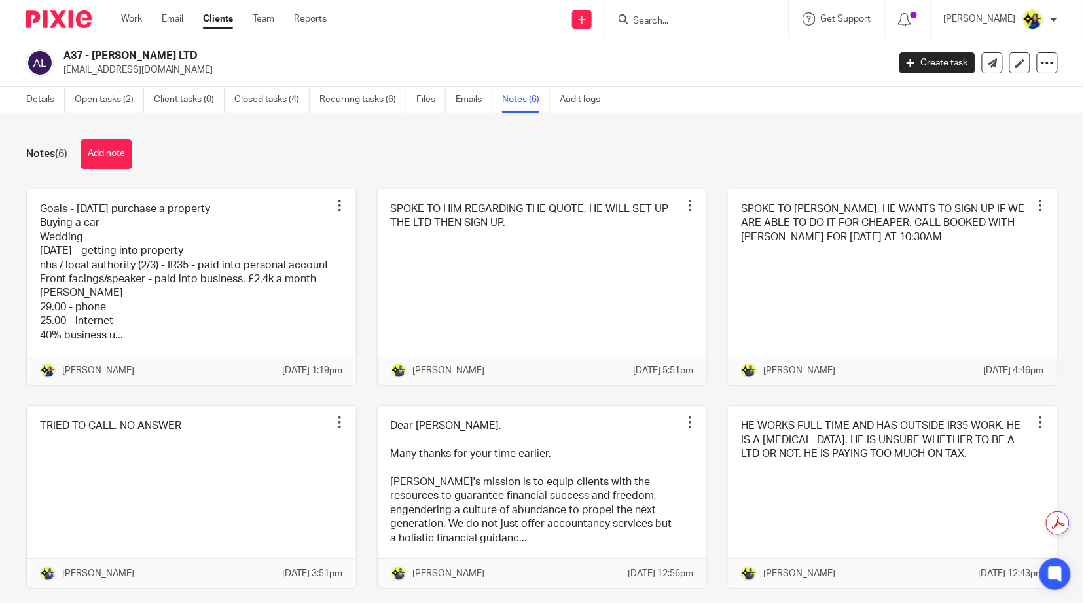
click at [261, 157] on div "Notes (6) Add note" at bounding box center [542, 153] width 1032 height 29
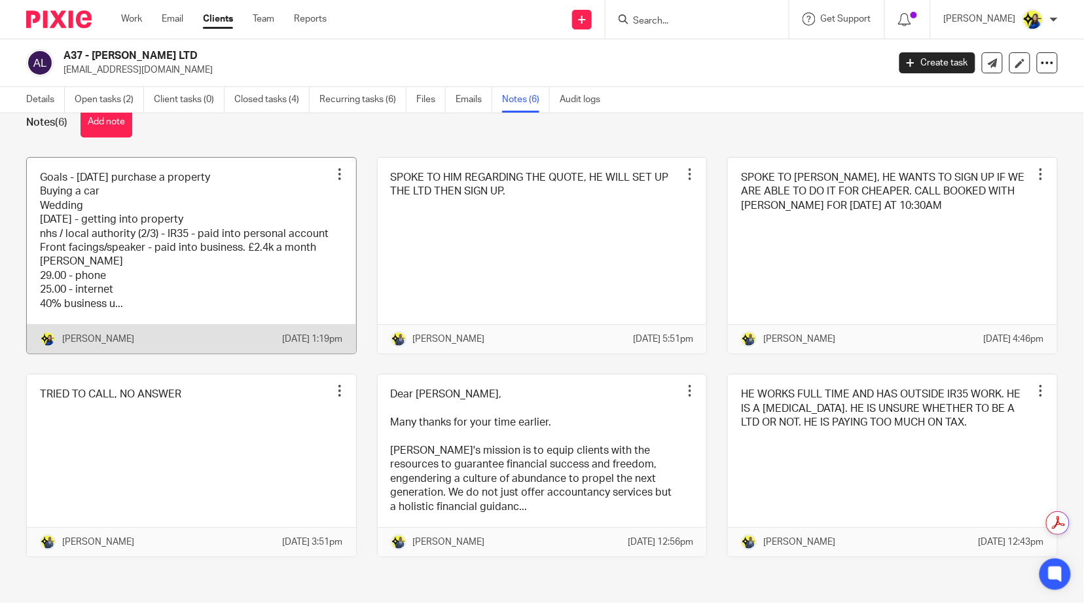
scroll to position [60, 0]
click at [253, 223] on link at bounding box center [191, 256] width 329 height 196
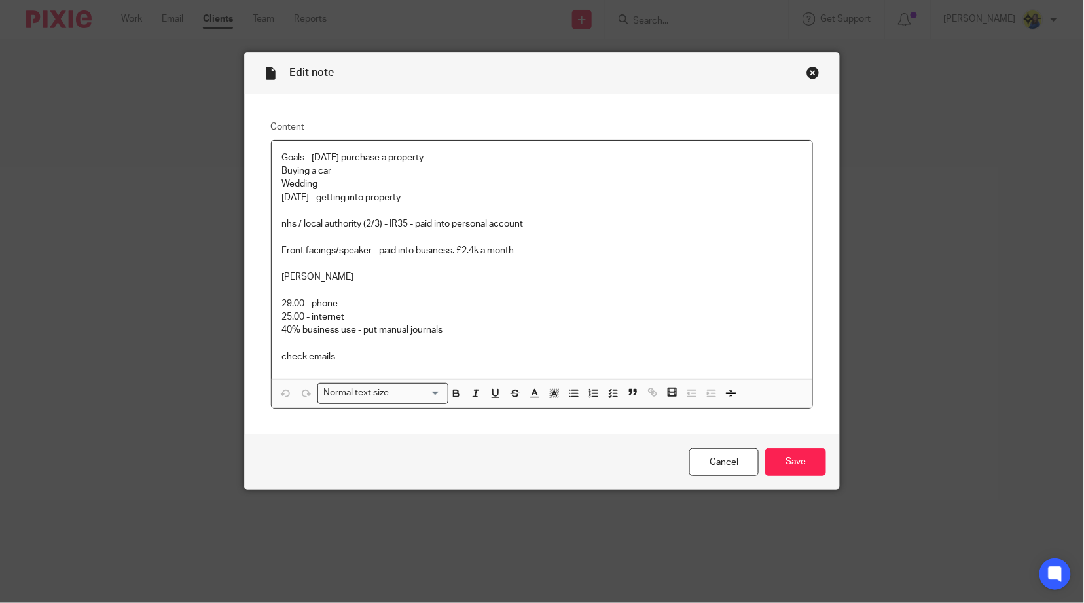
click at [573, 278] on p "Starling" at bounding box center [542, 276] width 521 height 13
click at [566, 334] on p "40% business use - put manual journals" at bounding box center [542, 329] width 521 height 13
click at [712, 466] on link "Cancel" at bounding box center [723, 463] width 69 height 28
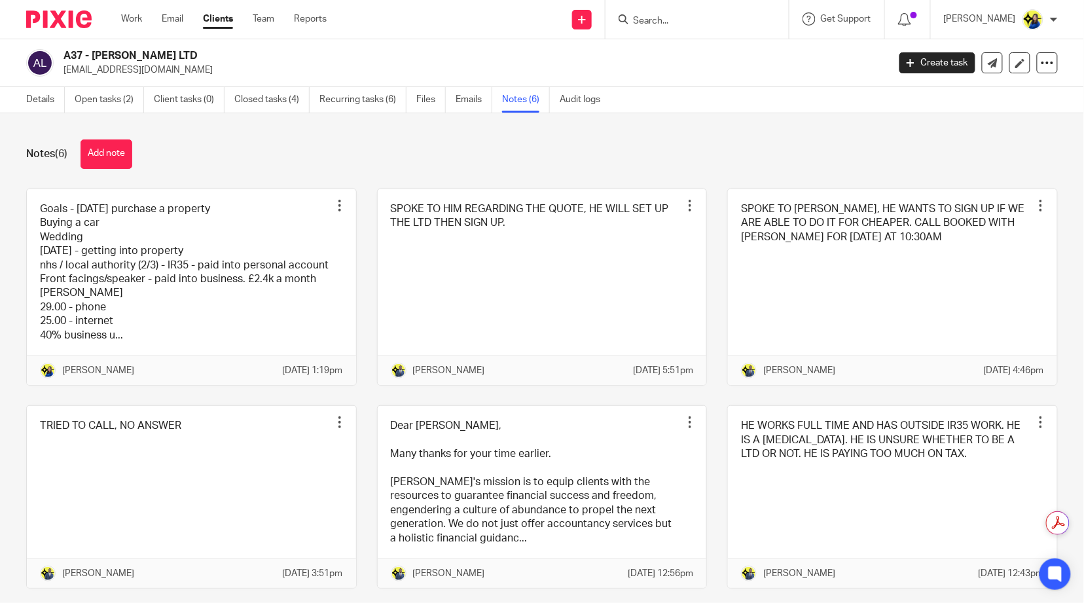
drag, startPoint x: 191, startPoint y: 156, endPoint x: 81, endPoint y: 113, distance: 117.9
click at [191, 155] on div "Notes (6) Add note" at bounding box center [542, 153] width 1032 height 29
click at [30, 100] on link "Details" at bounding box center [45, 100] width 39 height 26
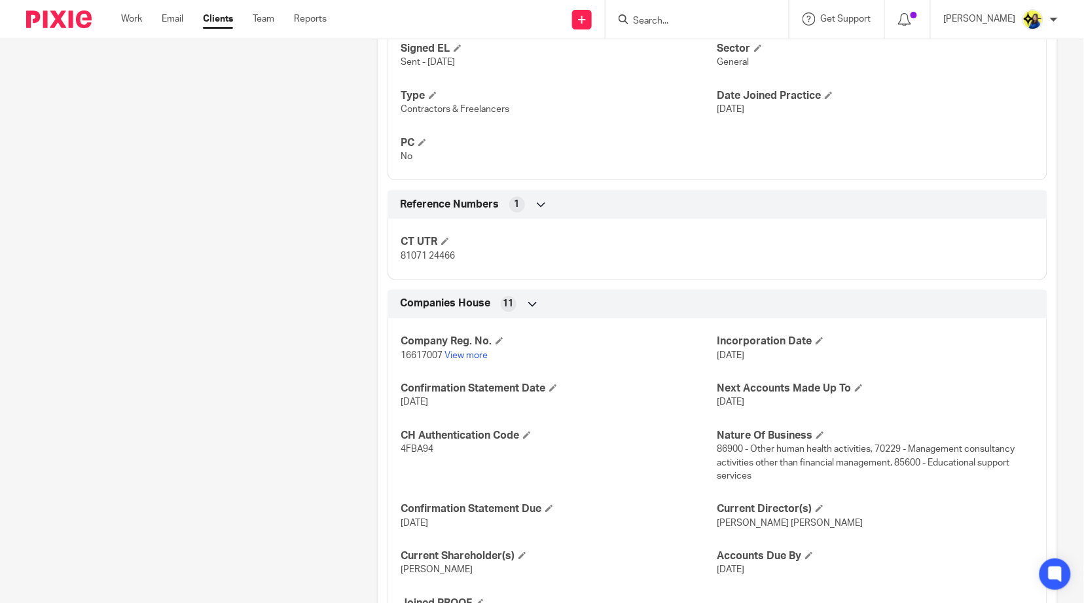
scroll to position [873, 0]
drag, startPoint x: 279, startPoint y: 335, endPoint x: 289, endPoint y: 320, distance: 18.3
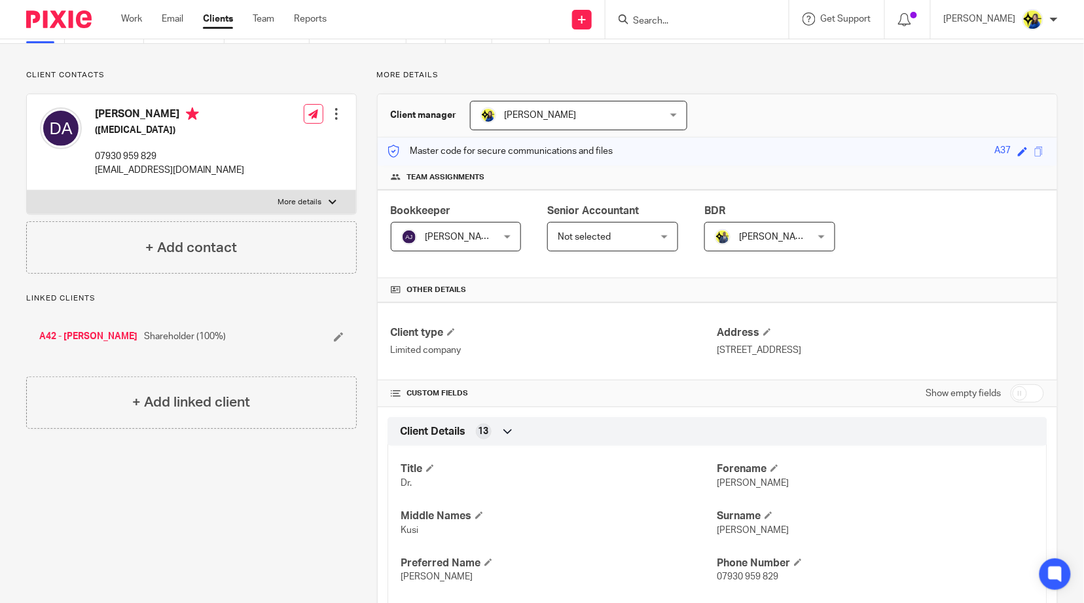
scroll to position [0, 0]
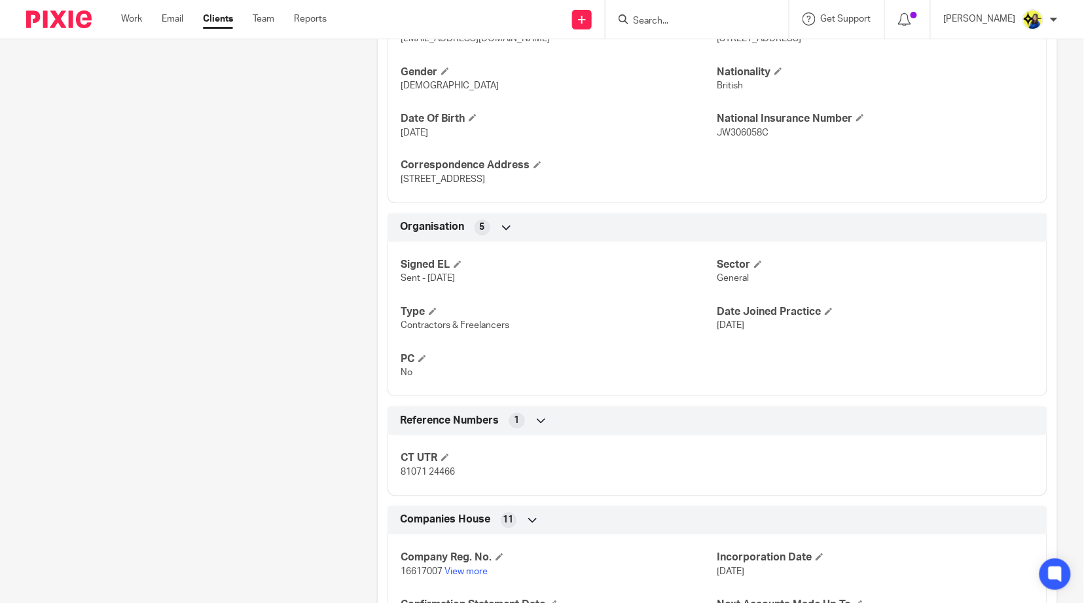
click at [236, 312] on div "Client contacts Dr. Daniel Acheampong (Psychologist) 07930 959 829 hello@zerauk…" at bounding box center [181, 196] width 351 height 1422
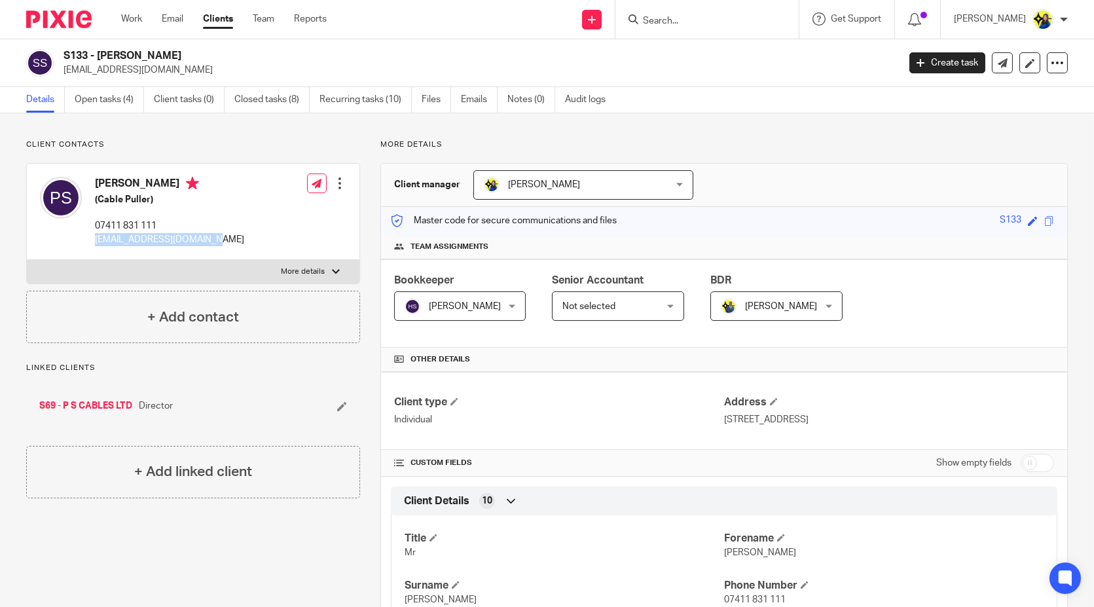
click at [221, 17] on link "Clients" at bounding box center [218, 18] width 30 height 13
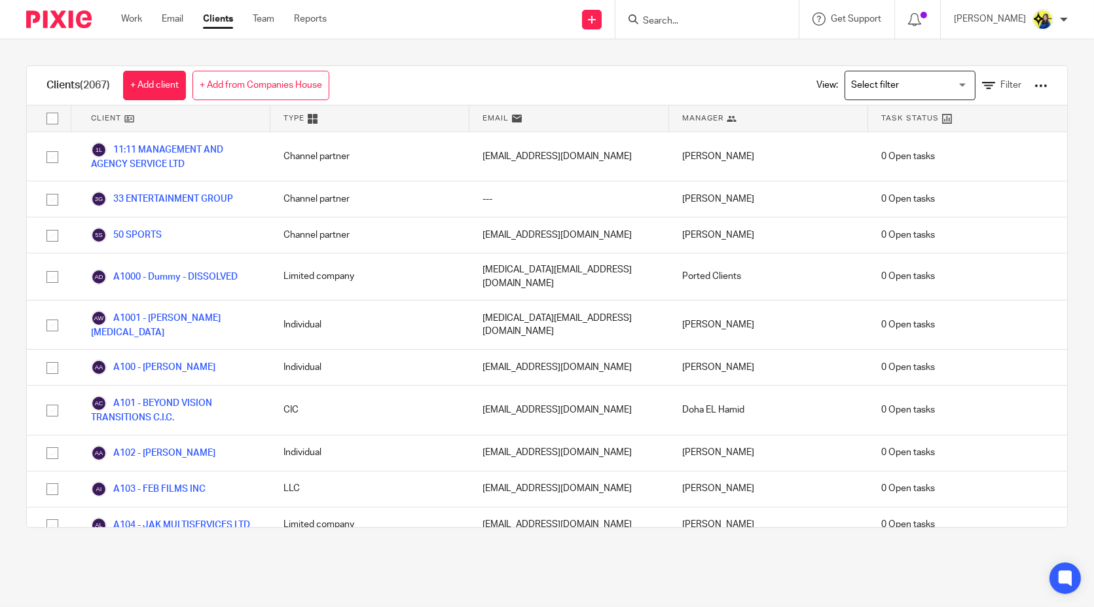
click at [245, 54] on div "Clients (2067) + Add client + Add from Companies House View: Loading... Filter …" at bounding box center [547, 296] width 1094 height 515
click at [1035, 87] on div at bounding box center [1041, 85] width 13 height 13
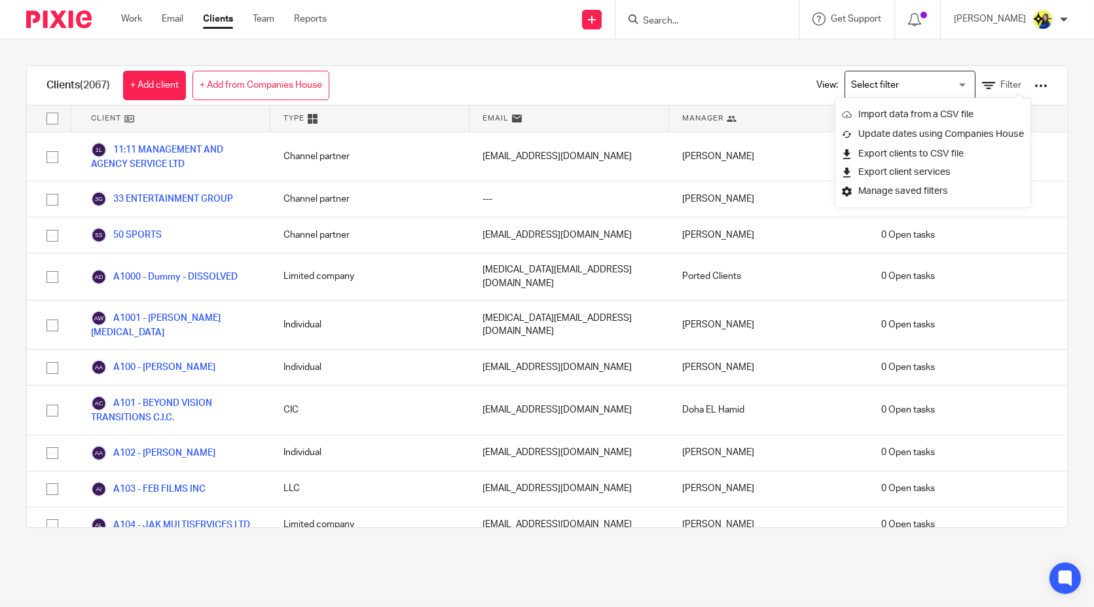
click at [997, 56] on div "Clients (2067) + Add client + Add from Companies House View: Loading... Filter …" at bounding box center [547, 296] width 1094 height 515
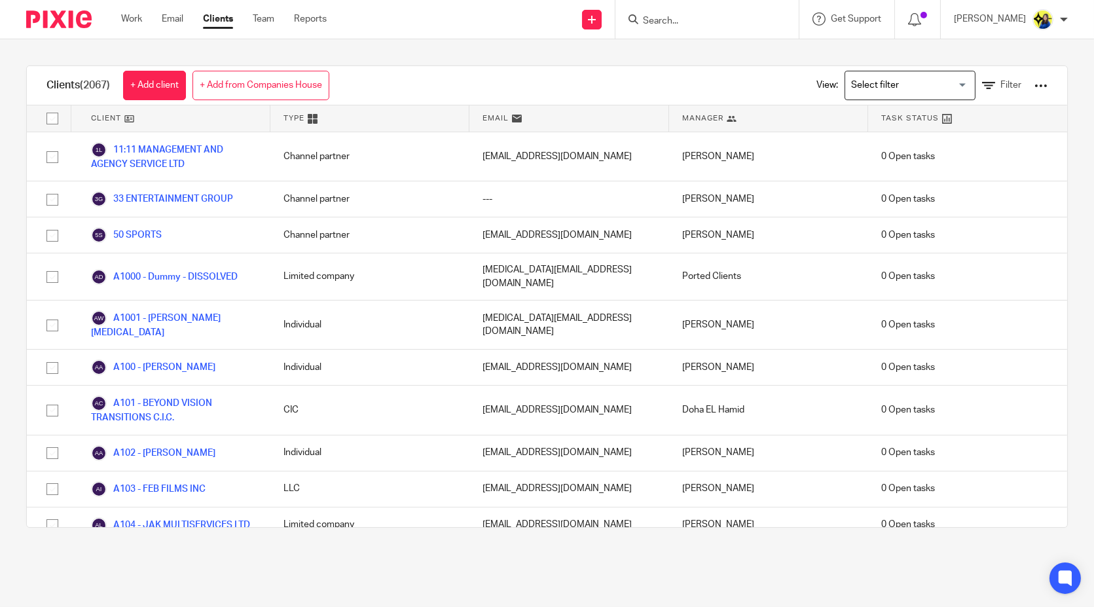
click at [877, 86] on input "Search for option" at bounding box center [907, 85] width 121 height 23
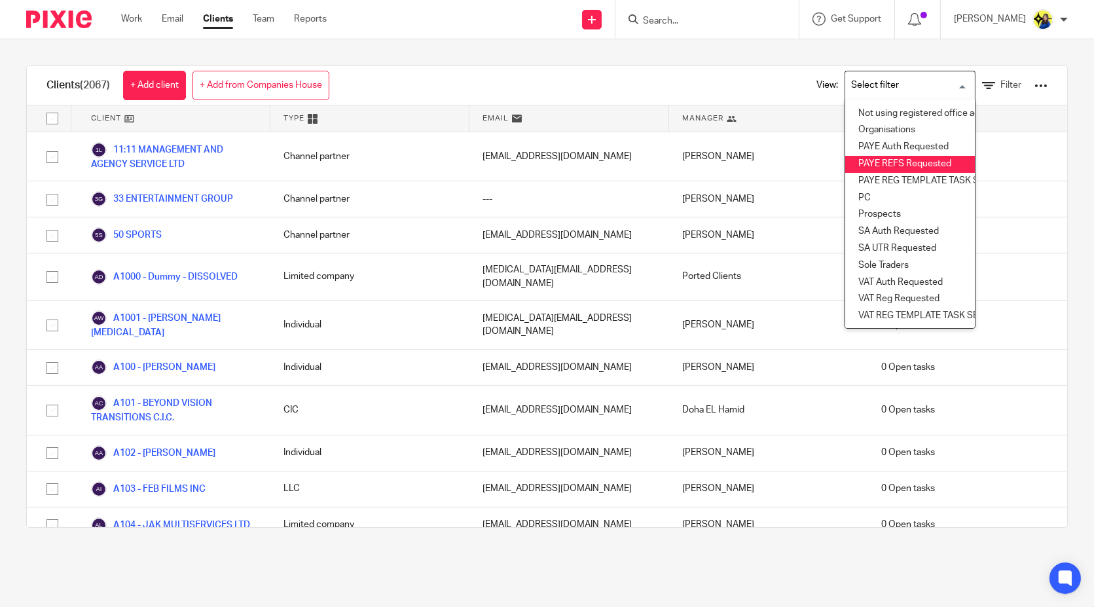
scroll to position [189, 0]
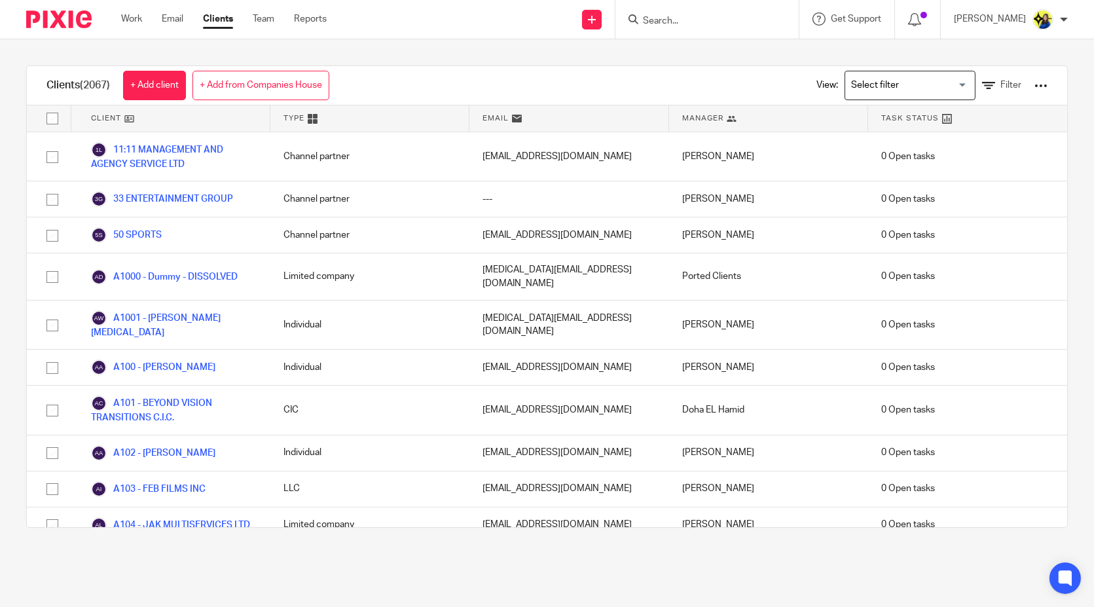
click at [832, 44] on div "Clients (2067) + Add client + Add from Companies House View: Loading... Filter …" at bounding box center [547, 296] width 1094 height 515
click at [995, 90] on link "Filter" at bounding box center [1001, 86] width 39 height 14
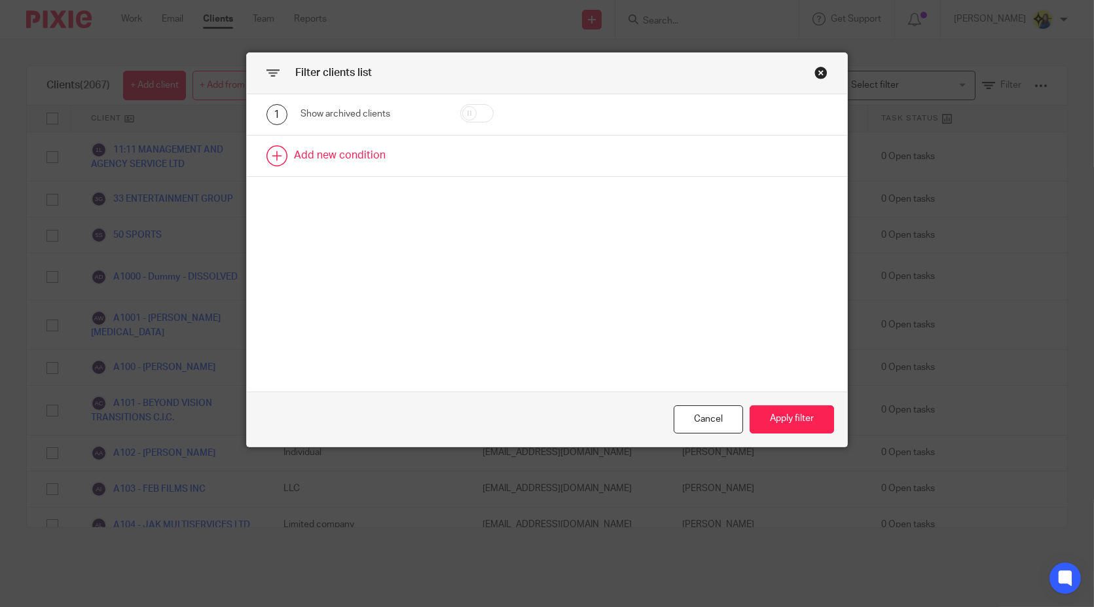
click at [445, 154] on link at bounding box center [547, 156] width 600 height 41
click at [375, 151] on div "Field" at bounding box center [362, 159] width 103 height 27
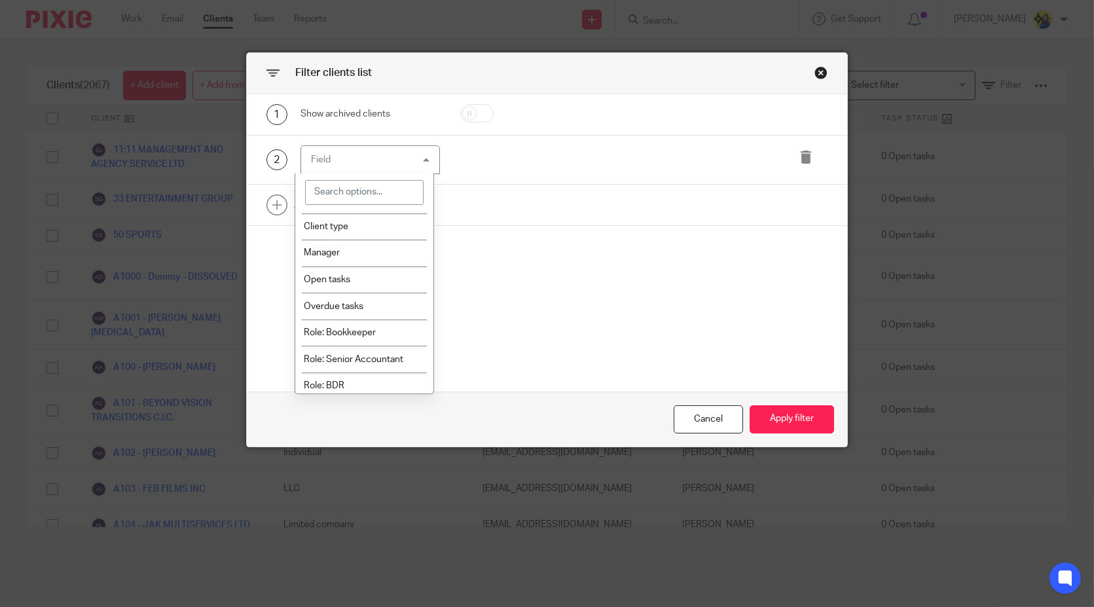
scroll to position [73, 0]
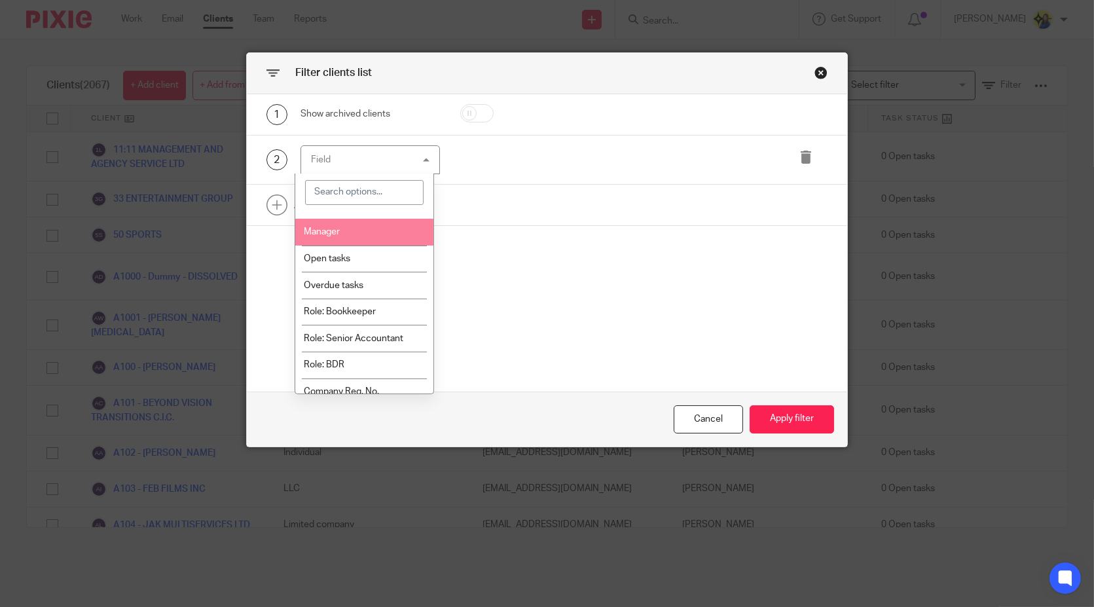
click at [357, 237] on li "Manager" at bounding box center [364, 232] width 138 height 27
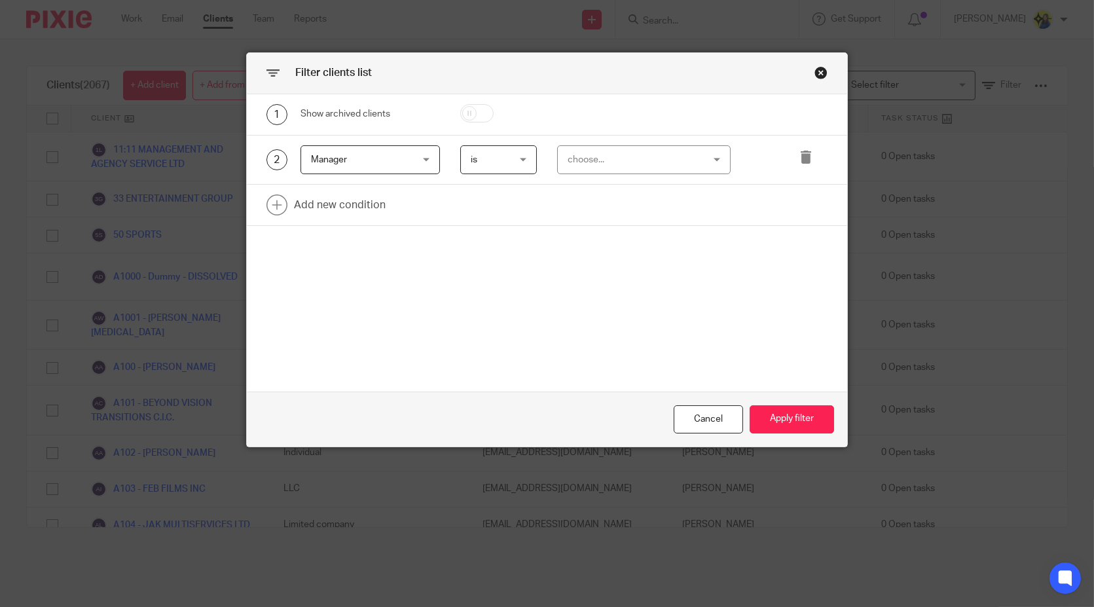
click at [629, 158] on div "choose..." at bounding box center [633, 159] width 130 height 27
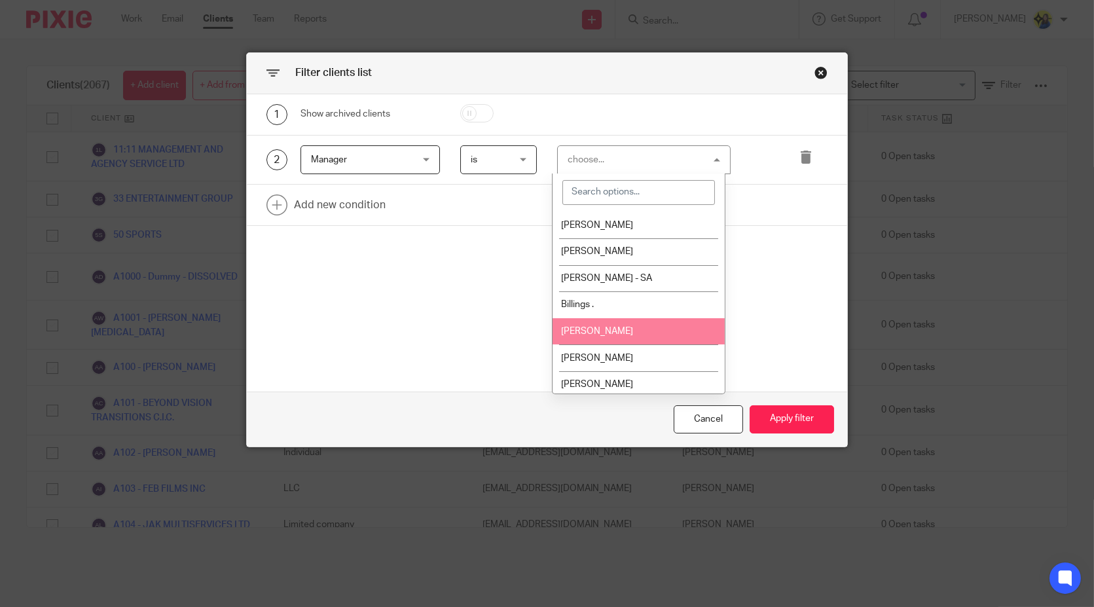
click at [617, 326] on li "[PERSON_NAME]" at bounding box center [639, 331] width 172 height 27
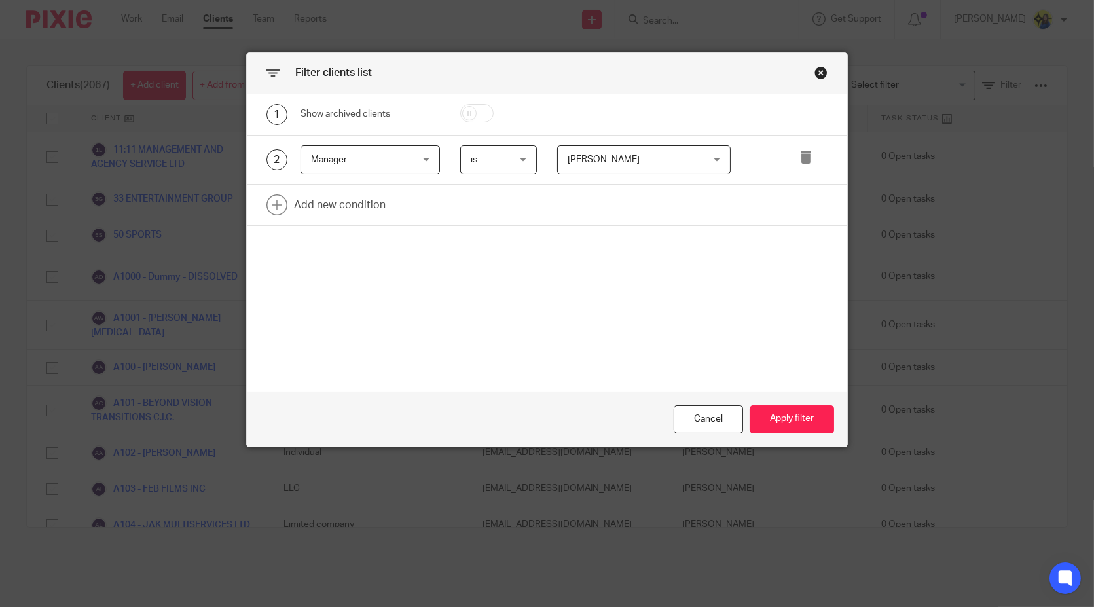
click at [740, 327] on div "1 Show archived clients 2 Manager Manager Name Email Client type Manager Open t…" at bounding box center [547, 242] width 600 height 297
click at [786, 418] on button "Apply filter" at bounding box center [792, 419] width 84 height 28
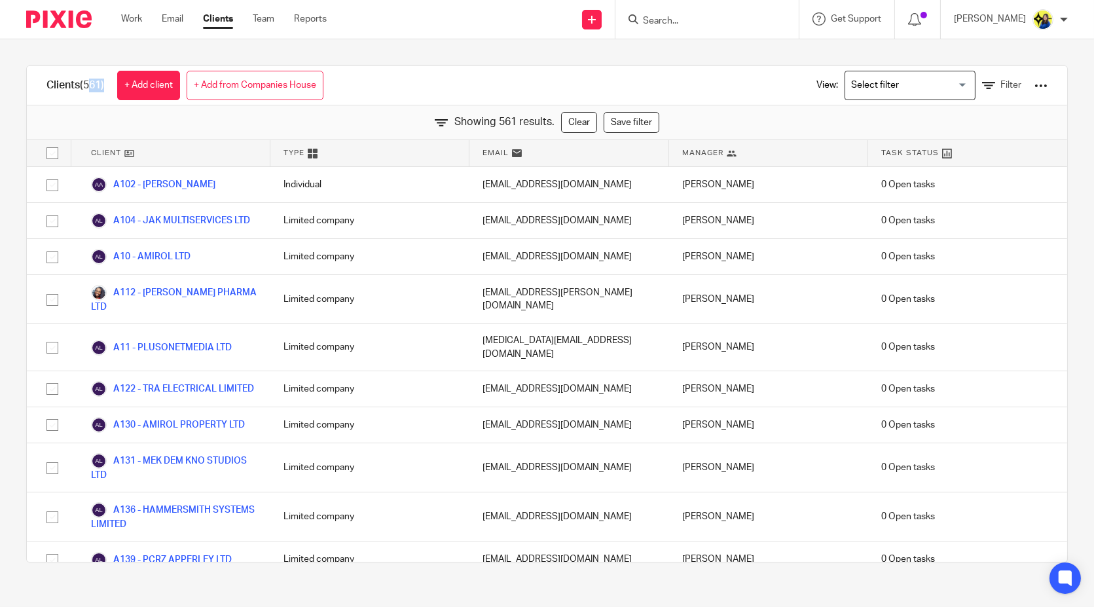
drag, startPoint x: 102, startPoint y: 83, endPoint x: 86, endPoint y: 84, distance: 15.7
click at [86, 84] on span "(561)" at bounding box center [92, 85] width 24 height 10
copy span "561"
